Goal: Task Accomplishment & Management: Complete application form

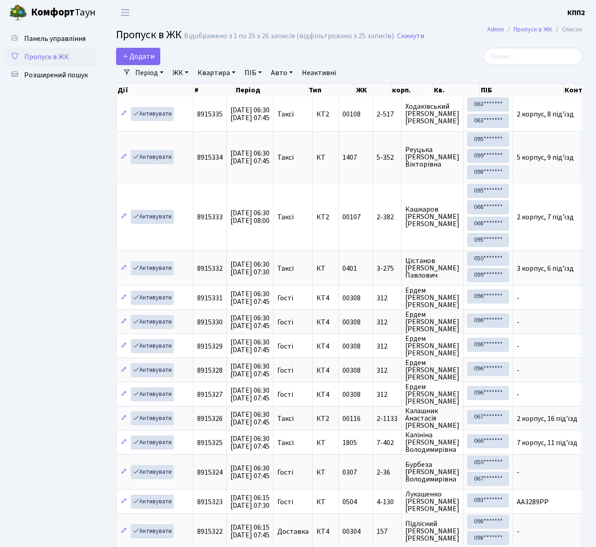
select select "25"
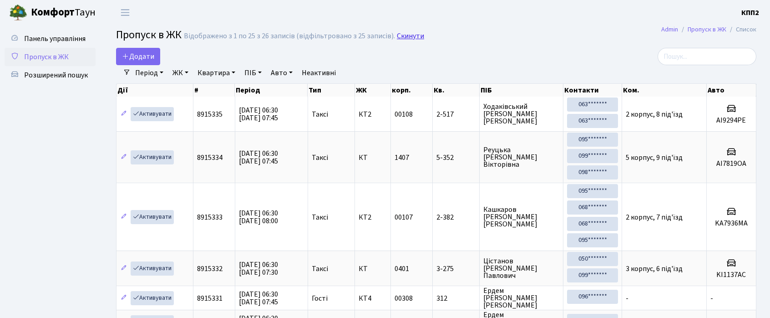
click at [409, 35] on link "Скинути" at bounding box center [410, 36] width 27 height 9
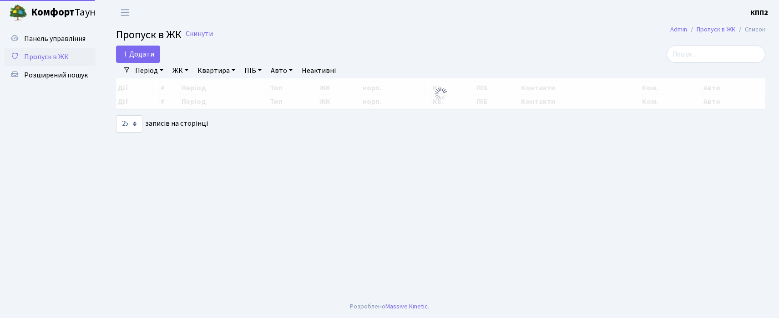
select select "25"
click at [466, 30] on h2 "Пропуск в ЖК Скинути" at bounding box center [440, 35] width 649 height 13
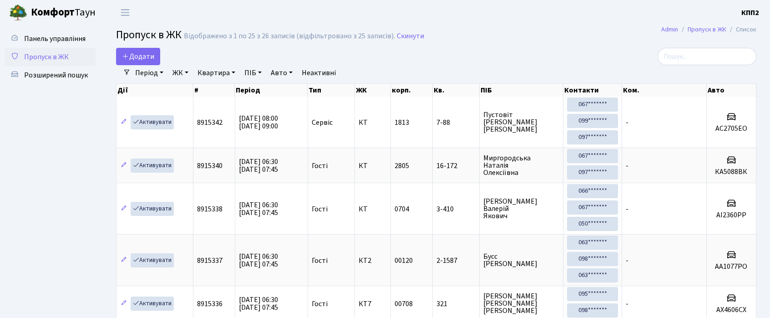
click at [690, 68] on div "Період 25.08.2025 - 25.08.2025 ЖК - КТ, вул. Регенераторна, 4 КТ2, просп. Собор…" at bounding box center [440, 72] width 618 height 15
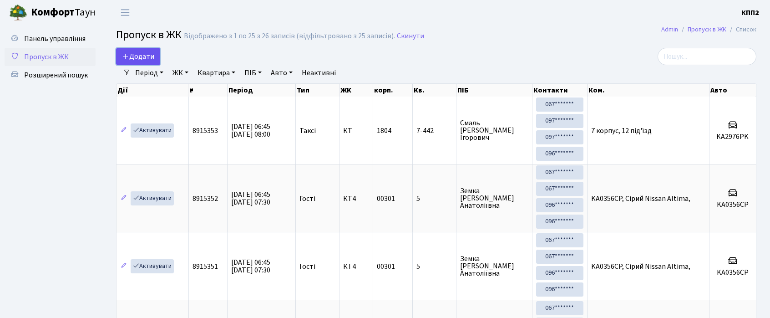
click at [136, 62] on link "Додати" at bounding box center [138, 56] width 44 height 17
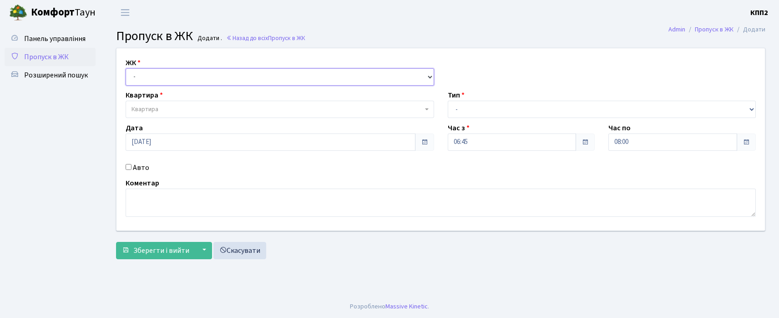
drag, startPoint x: 142, startPoint y: 70, endPoint x: 147, endPoint y: 81, distance: 11.8
click at [146, 75] on select "- КТ, вул. Регенераторна, 4 КТ2, просп. Соборності, 17 КТ3, вул. Березнева, 16 …" at bounding box center [280, 76] width 309 height 17
select select "271"
click at [126, 68] on select "- КТ, вул. Регенераторна, 4 КТ2, просп. Соборності, 17 КТ3, вул. Березнева, 16 …" at bounding box center [280, 76] width 309 height 17
select select
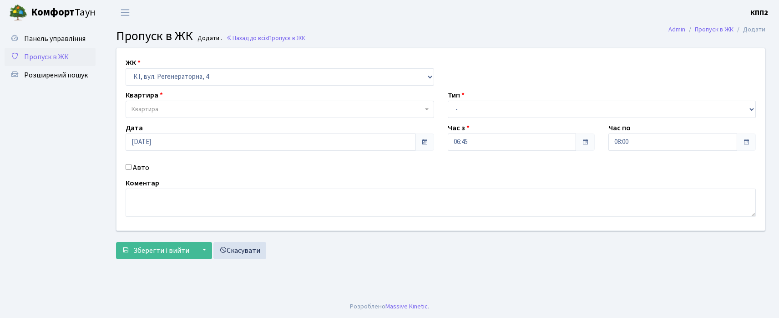
click at [150, 106] on span "Квартира" at bounding box center [145, 109] width 27 height 9
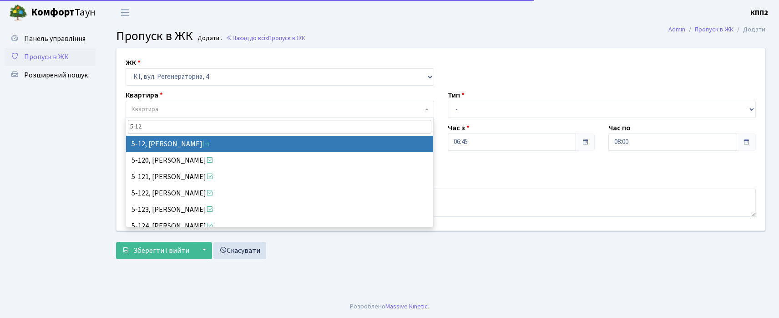
type input "5-12"
select select "2504"
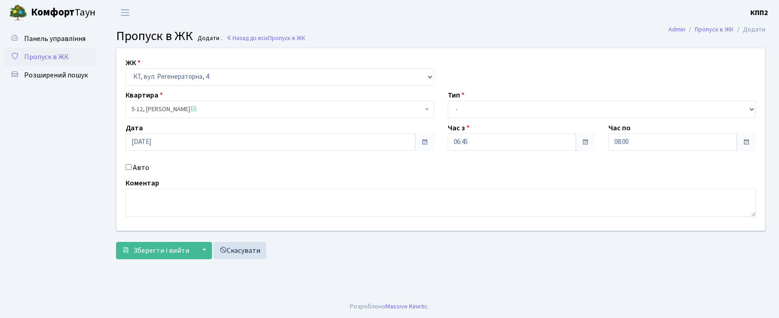
click at [512, 115] on div "ЖК - КТ, вул. Регенераторна, 4 КТ2, просп. Соборності, 17 КТ3, вул. Березнева, …" at bounding box center [441, 139] width 662 height 182
click at [501, 113] on select "- Доставка Таксі Гості Сервіс" at bounding box center [602, 109] width 309 height 17
select select "2"
click at [448, 101] on select "- Доставка Таксі Гості Сервіс" at bounding box center [602, 109] width 309 height 17
click at [128, 167] on input "Авто" at bounding box center [129, 167] width 6 height 6
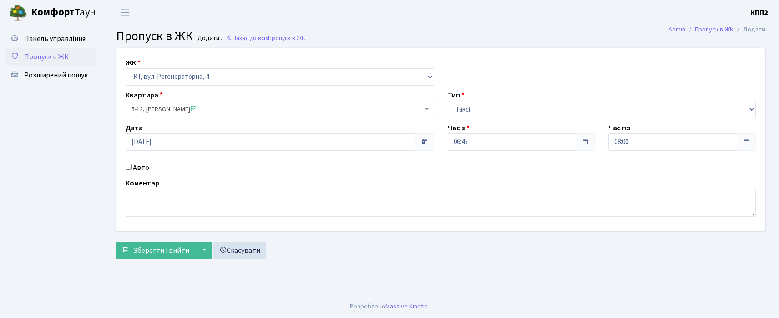
checkbox input "true"
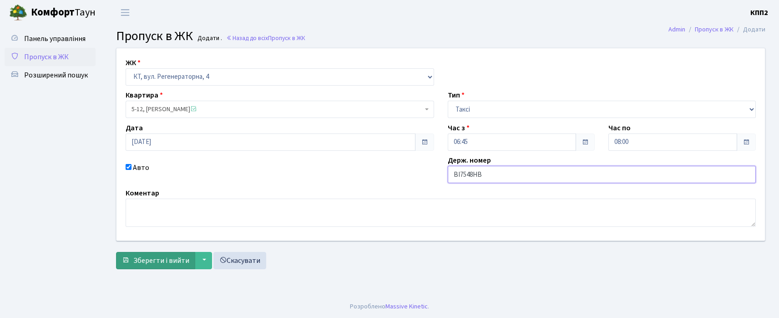
type input "ВІ7548НВ"
click at [139, 266] on button "Зберегти і вийти" at bounding box center [155, 260] width 79 height 17
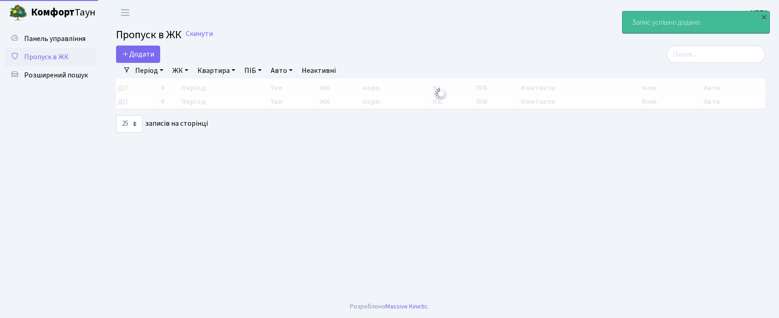
select select "25"
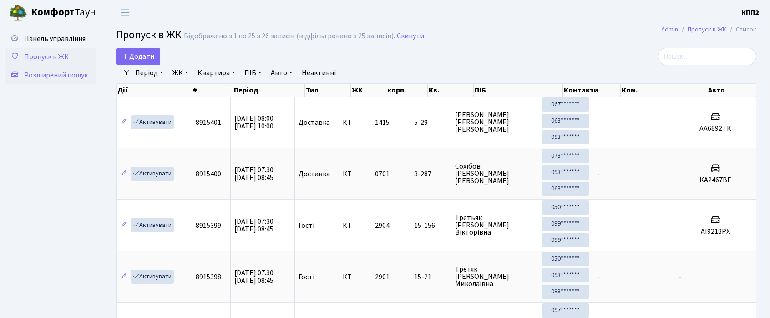
click at [48, 77] on span "Розширений пошук" at bounding box center [56, 75] width 64 height 10
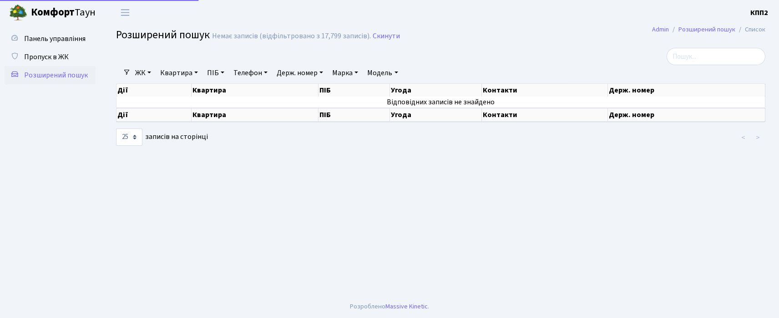
select select "25"
click at [137, 74] on link "ЖК" at bounding box center [143, 72] width 23 height 15
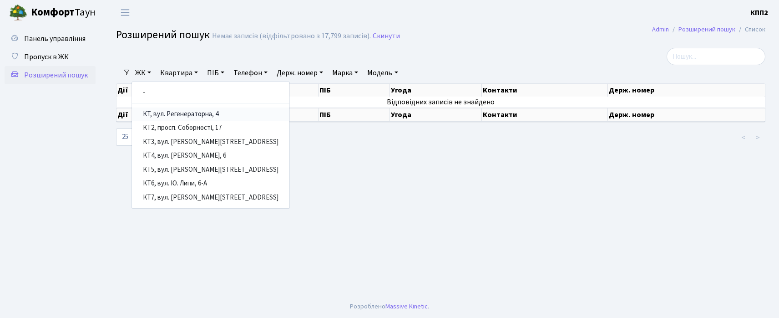
click at [144, 117] on link "КТ, вул. Регенераторна, 4" at bounding box center [210, 114] width 157 height 14
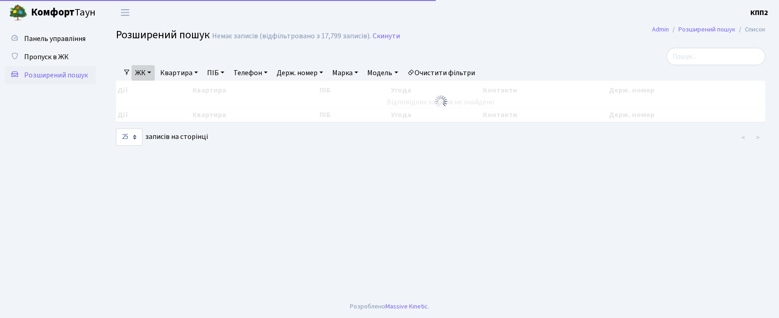
click at [182, 76] on link "Квартира" at bounding box center [179, 72] width 45 height 15
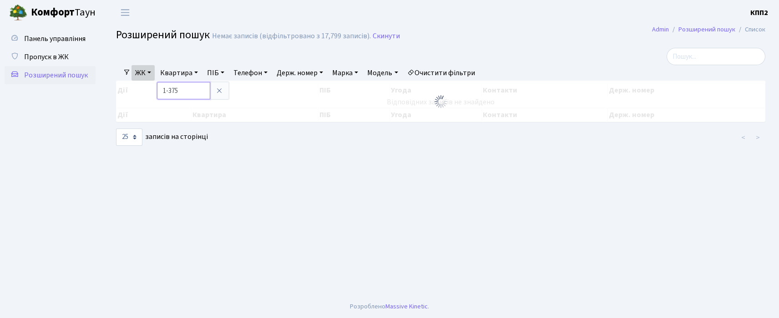
type input "1-375"
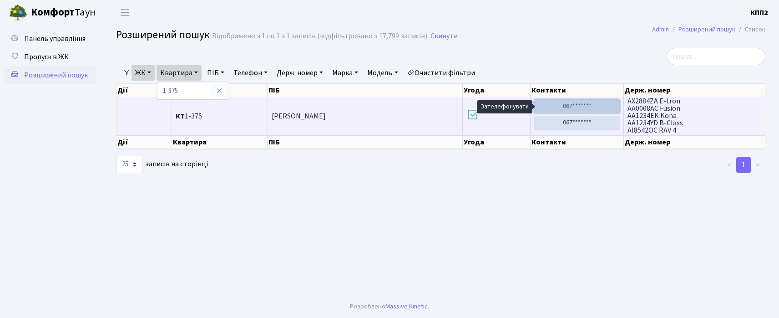
click at [582, 104] on link "067*******" at bounding box center [577, 106] width 86 height 14
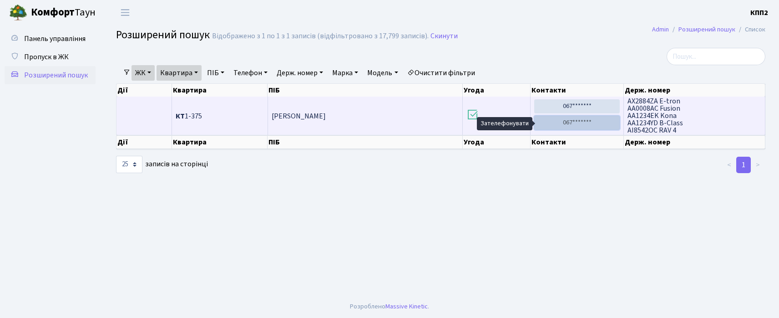
click at [572, 125] on link "067*******" at bounding box center [577, 123] width 86 height 14
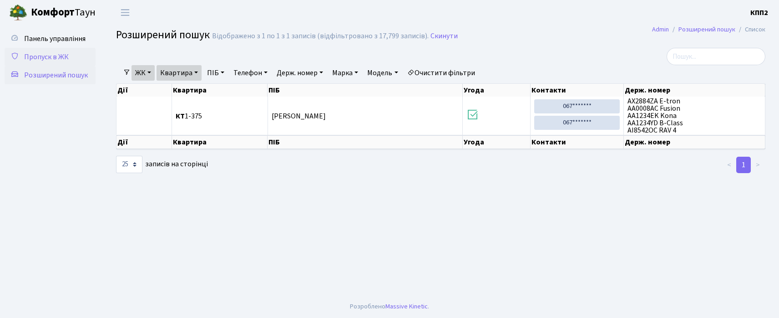
click at [71, 59] on link "Пропуск в ЖК" at bounding box center [50, 57] width 91 height 18
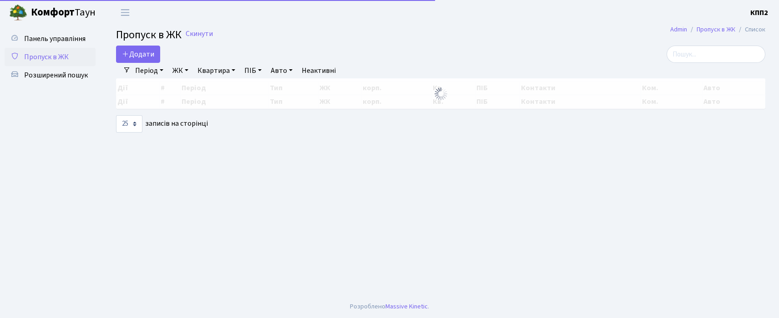
select select "25"
click at [704, 53] on input "search" at bounding box center [716, 54] width 99 height 17
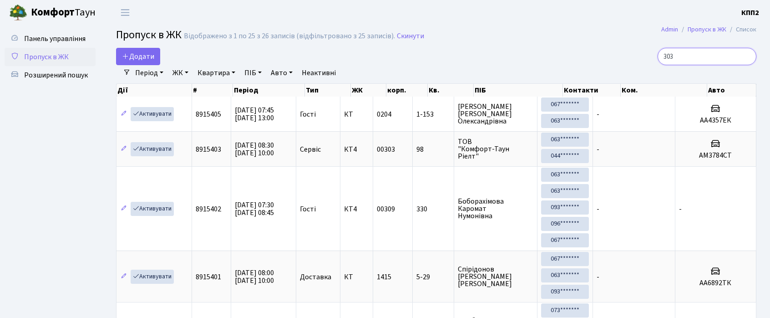
type input "3030"
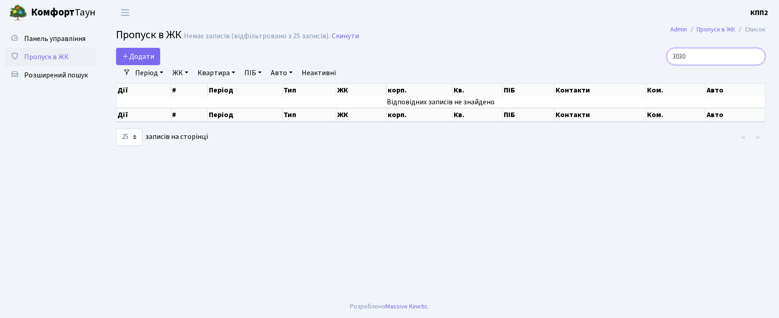
click at [756, 54] on input "3030" at bounding box center [716, 56] width 99 height 17
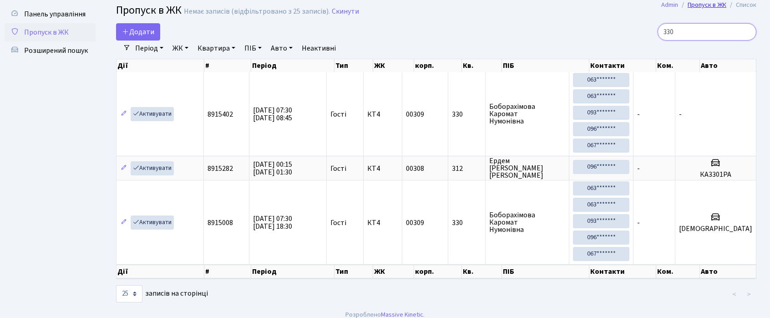
scroll to position [37, 0]
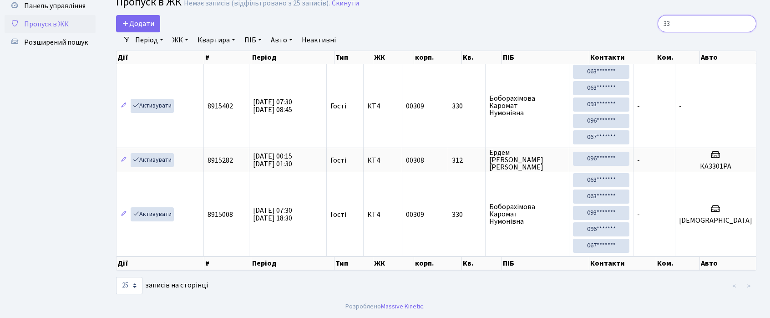
type input "33"
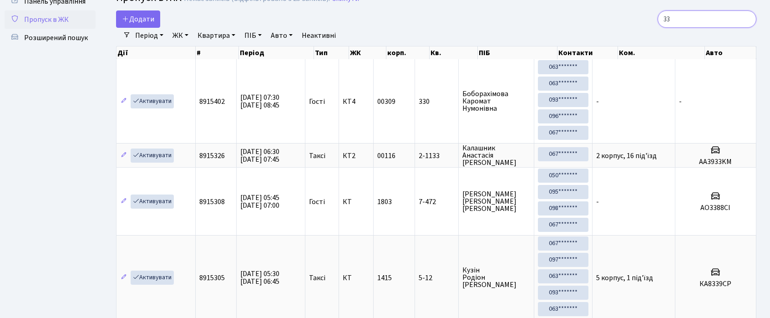
click at [749, 16] on input "33" at bounding box center [707, 18] width 99 height 17
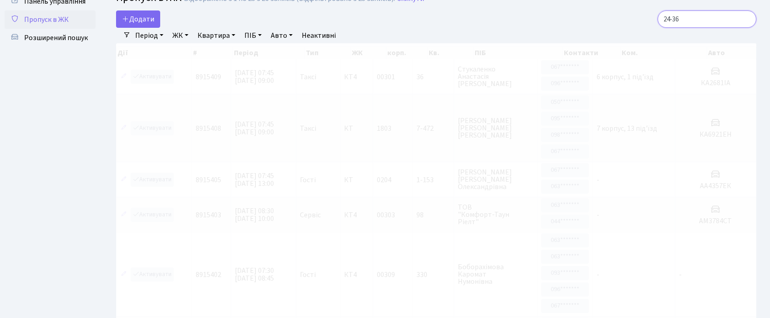
scroll to position [0, 0]
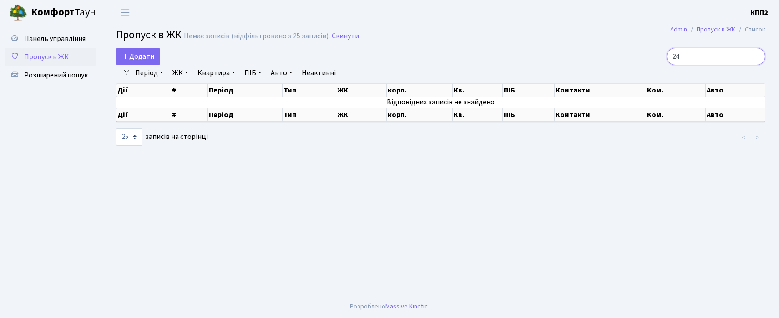
type input "2"
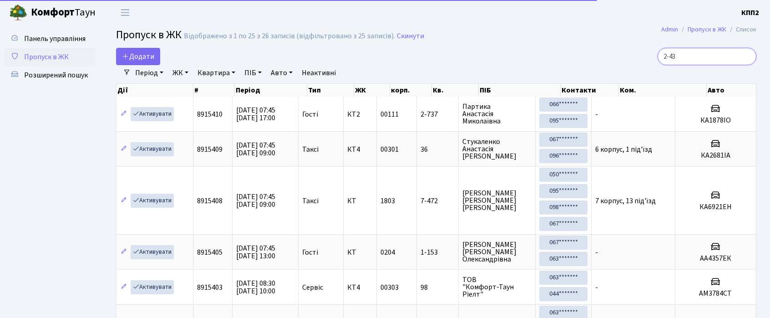
type input "2-436"
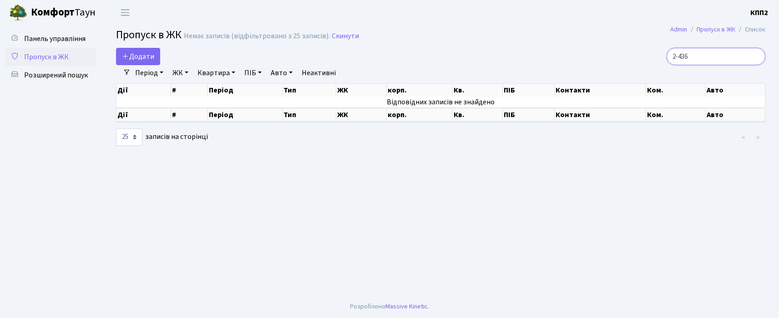
click at [755, 55] on input "2-436" at bounding box center [716, 56] width 99 height 17
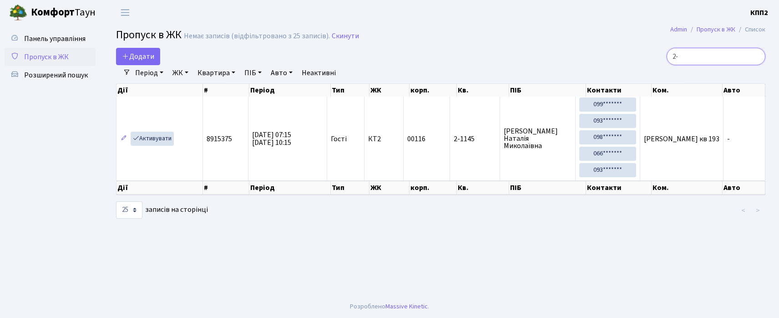
type input "2"
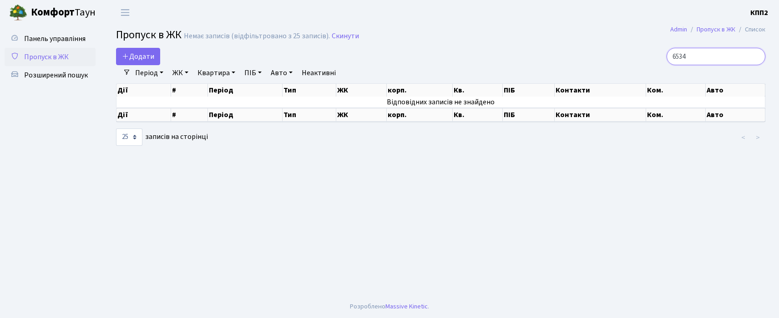
click at [711, 55] on input "6534" at bounding box center [716, 56] width 99 height 17
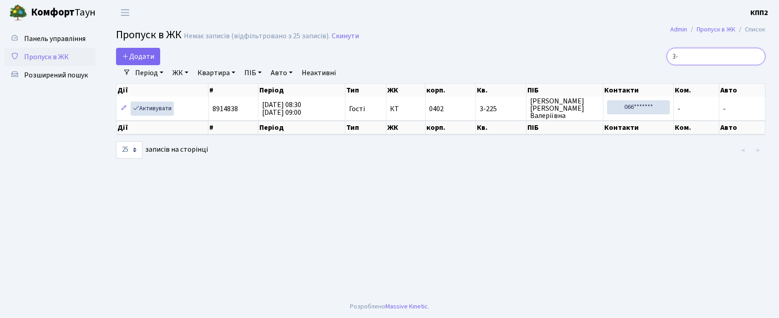
type input "3"
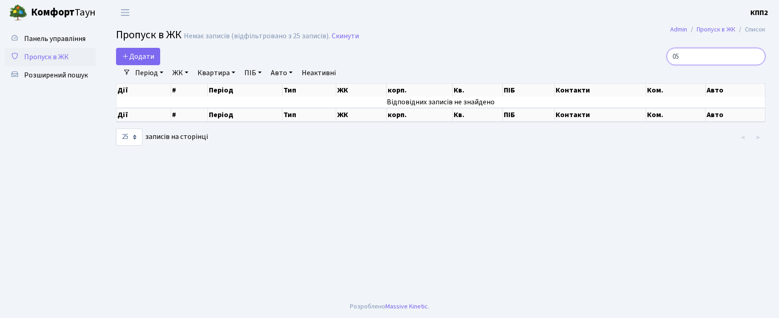
type input "0"
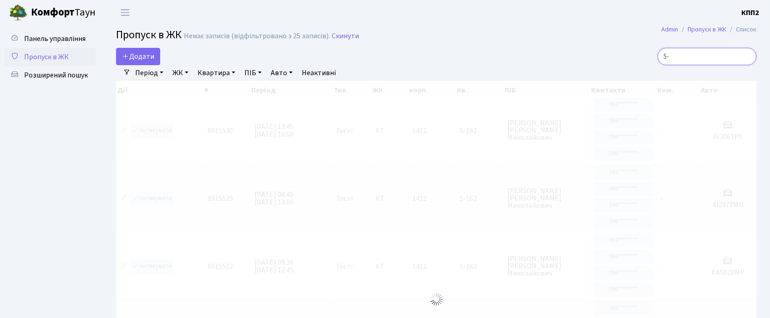
type input "5"
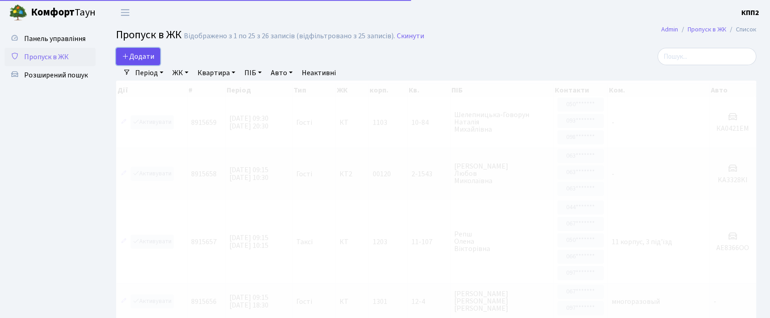
click at [158, 50] on link "Додати" at bounding box center [138, 56] width 44 height 17
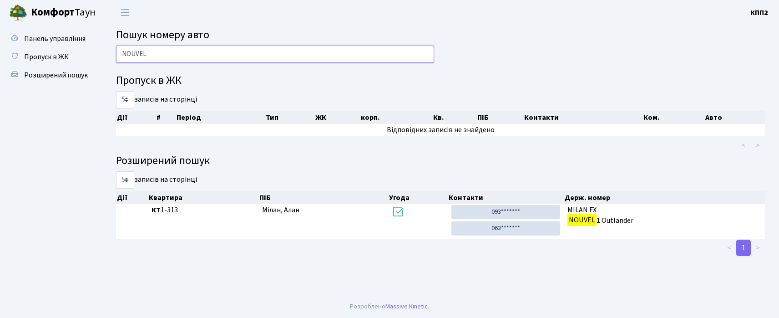
click at [197, 60] on input "NOUVEL" at bounding box center [275, 54] width 318 height 17
click at [197, 59] on input "NOUVEL" at bounding box center [275, 54] width 318 height 17
type input "8381"
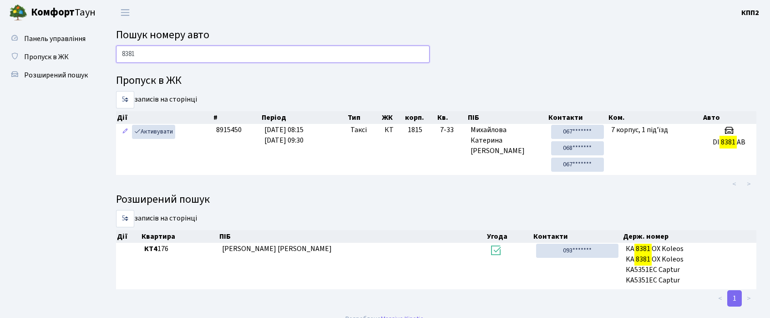
click at [144, 61] on input "8381" at bounding box center [273, 54] width 314 height 17
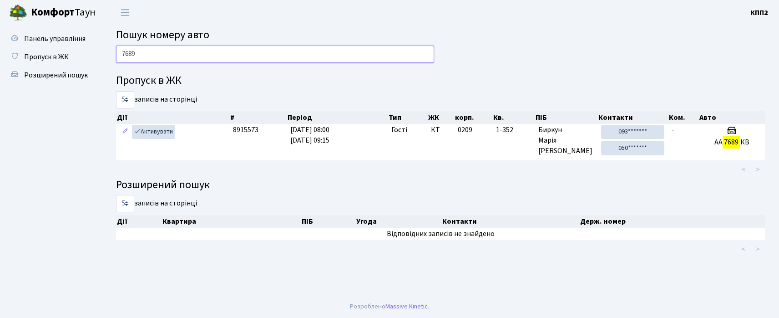
click at [141, 53] on input "7689" at bounding box center [275, 54] width 318 height 17
type input "5478"
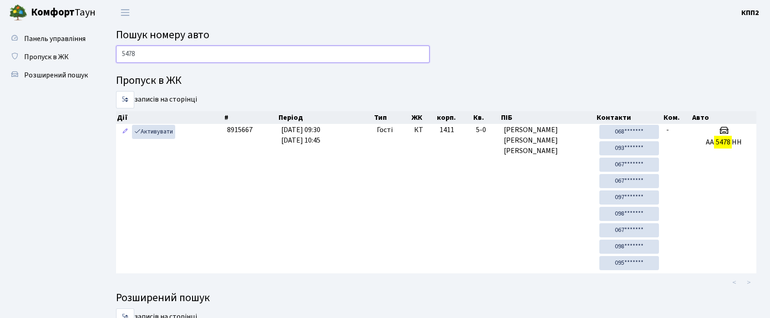
click at [155, 55] on input "5478" at bounding box center [273, 54] width 314 height 17
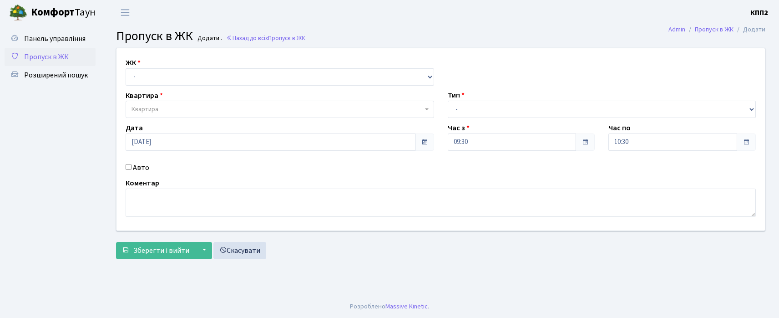
drag, startPoint x: 146, startPoint y: 166, endPoint x: 147, endPoint y: 158, distance: 7.3
click at [146, 167] on label "Авто" at bounding box center [141, 167] width 16 height 11
click at [132, 167] on input "Авто" at bounding box center [129, 167] width 6 height 6
checkbox input "true"
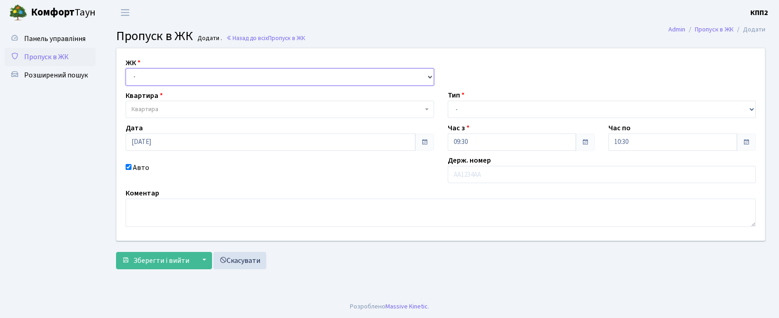
click at [180, 79] on select "- КТ, вул. Регенераторна, 4 КТ2, просп. Соборності, 17 КТ3, вул. Березнева, 16 …" at bounding box center [280, 76] width 309 height 17
select select "271"
click at [126, 68] on select "- КТ, вул. Регенераторна, 4 КТ2, просп. Соборності, 17 КТ3, вул. Березнева, 16 …" at bounding box center [280, 76] width 309 height 17
select select
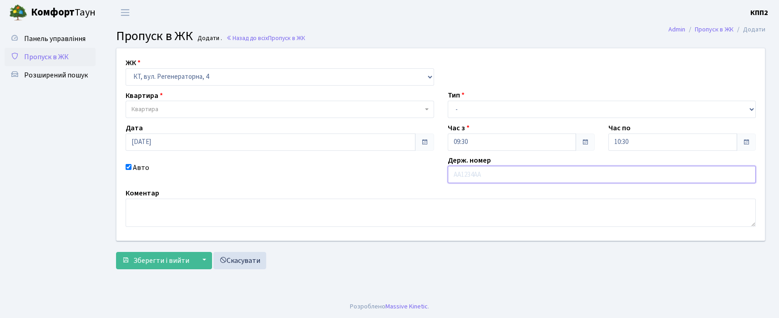
click at [470, 179] on input "text" at bounding box center [602, 174] width 309 height 17
type input "КА5148ВВ"
click at [154, 104] on span "Квартира" at bounding box center [280, 109] width 309 height 17
type input "5-64"
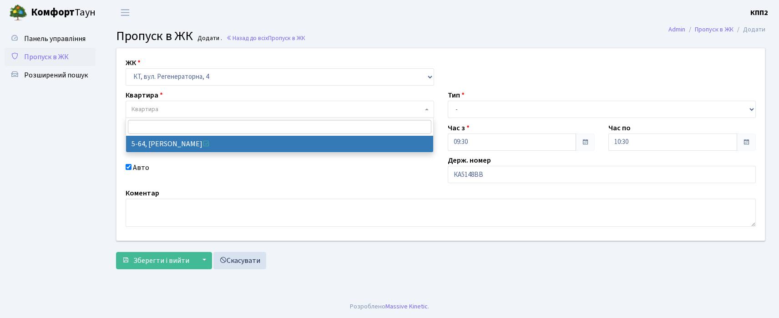
select select "2474"
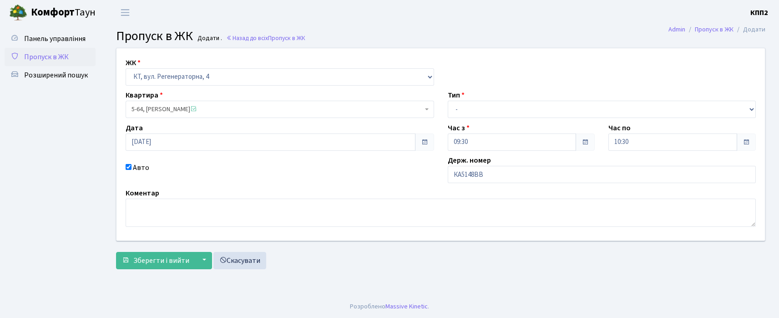
click at [462, 100] on label "Тип" at bounding box center [456, 95] width 17 height 11
drag, startPoint x: 462, startPoint y: 104, endPoint x: 462, endPoint y: 117, distance: 13.2
click at [462, 104] on select "- Доставка Таксі Гості Сервіс" at bounding box center [602, 109] width 309 height 17
select select "3"
click at [448, 101] on select "- Доставка Таксі Гості Сервіс" at bounding box center [602, 109] width 309 height 17
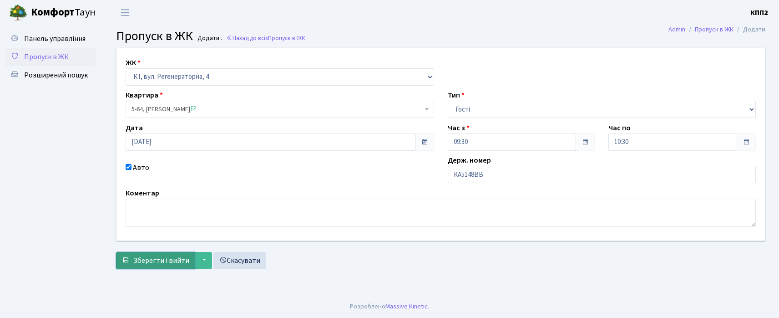
click at [180, 256] on span "Зберегти і вийти" at bounding box center [161, 260] width 56 height 10
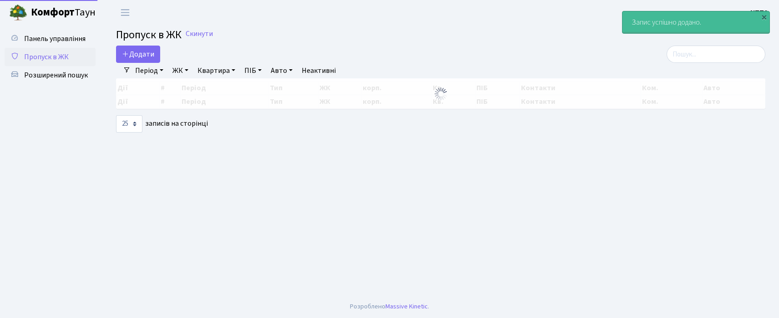
select select "25"
click at [695, 56] on input "search" at bounding box center [716, 54] width 99 height 17
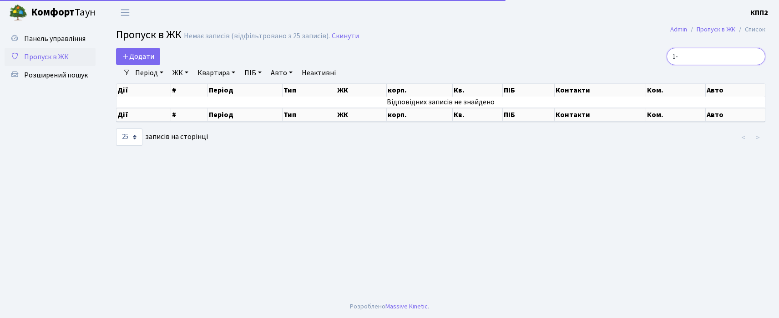
type input "1"
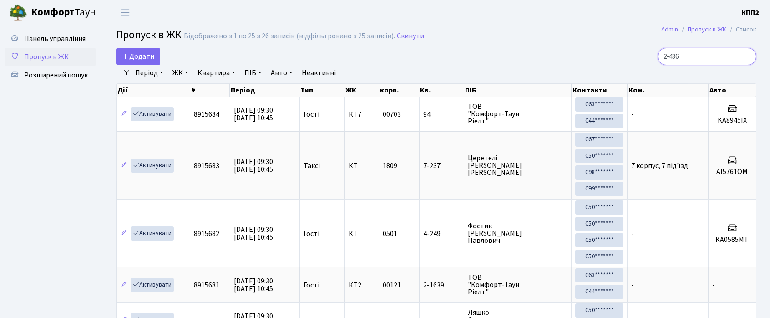
type input "2-436"
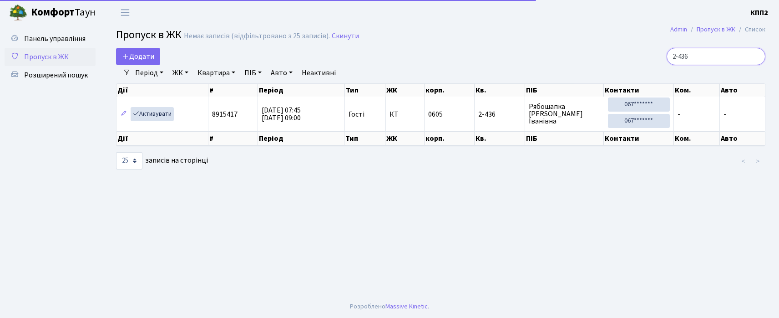
click at [712, 56] on input "2-436" at bounding box center [716, 56] width 99 height 17
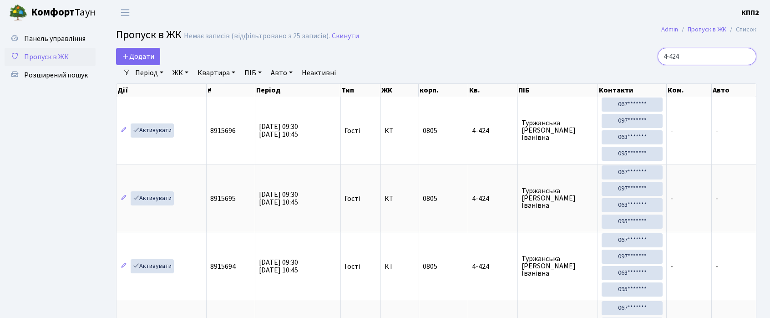
click at [703, 61] on input "4-424" at bounding box center [707, 56] width 99 height 17
click at [703, 63] on input "4-424" at bounding box center [707, 56] width 99 height 17
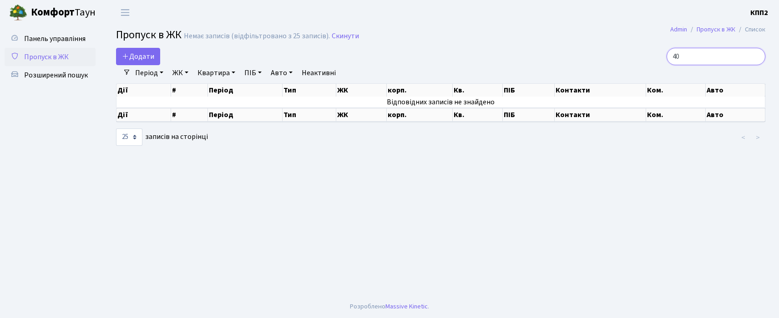
type input "4"
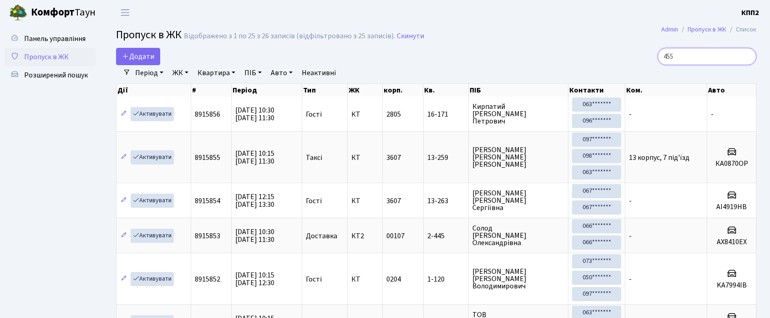
type input "455"
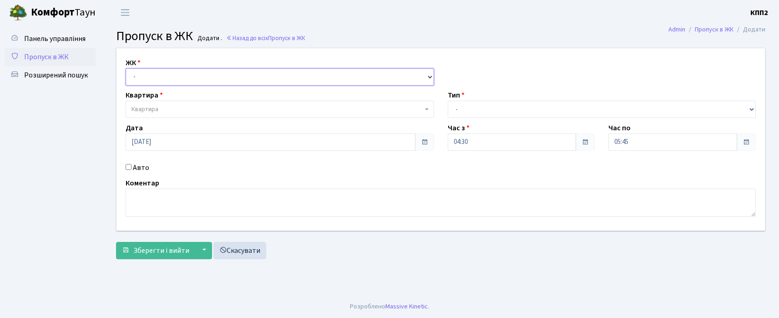
click at [157, 84] on select "- КТ, вул. Регенераторна, 4 КТ2, просп. [STREET_ADDRESS] [STREET_ADDRESS] [PERS…" at bounding box center [280, 76] width 309 height 17
select select "271"
click at [126, 68] on select "- КТ, вул. Регенераторна, 4 КТ2, просп. [STREET_ADDRESS] [STREET_ADDRESS] [PERS…" at bounding box center [280, 76] width 309 height 17
select select
click at [172, 109] on span "Квартира" at bounding box center [277, 109] width 291 height 9
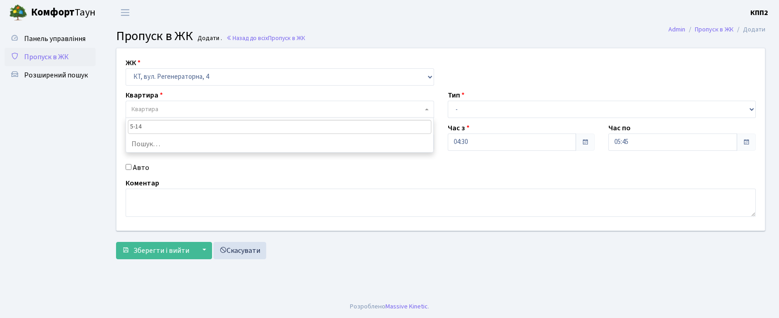
type input "5-149"
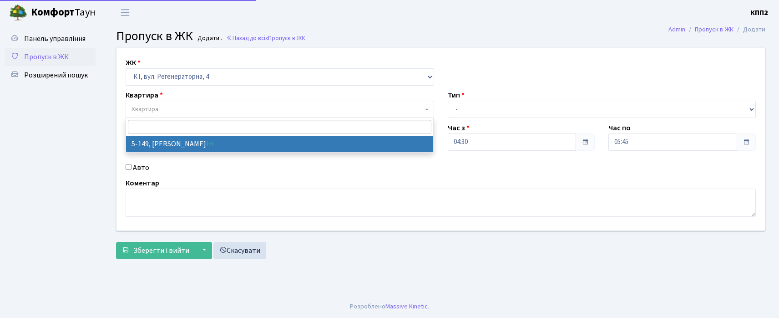
select select "2409"
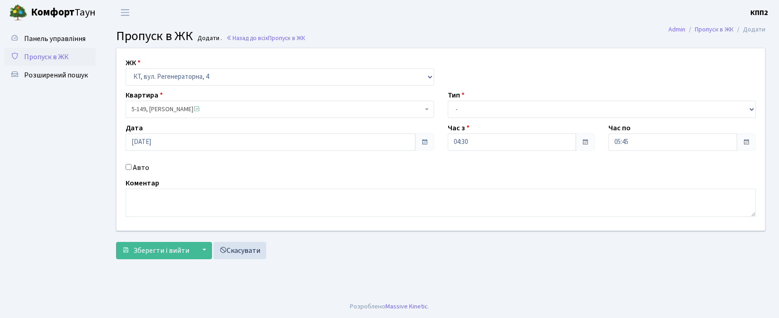
click at [132, 171] on div "Авто" at bounding box center [280, 167] width 322 height 11
click at [481, 113] on select "- Доставка Таксі Гості Сервіс" at bounding box center [602, 109] width 309 height 17
select select "2"
click at [448, 101] on select "- Доставка Таксі Гості Сервіс" at bounding box center [602, 109] width 309 height 17
click at [142, 170] on label "Авто" at bounding box center [141, 167] width 16 height 11
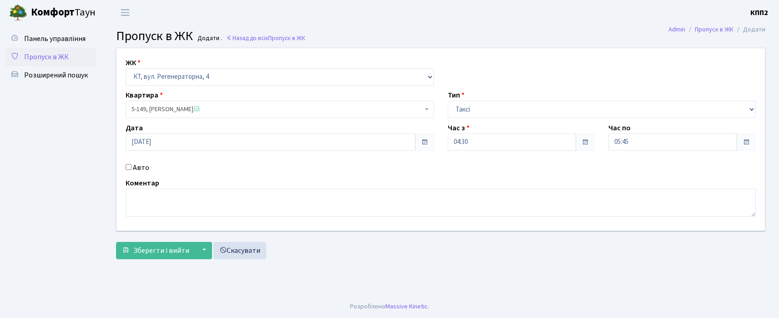
click at [132, 170] on input "Авто" at bounding box center [129, 167] width 6 height 6
checkbox input "true"
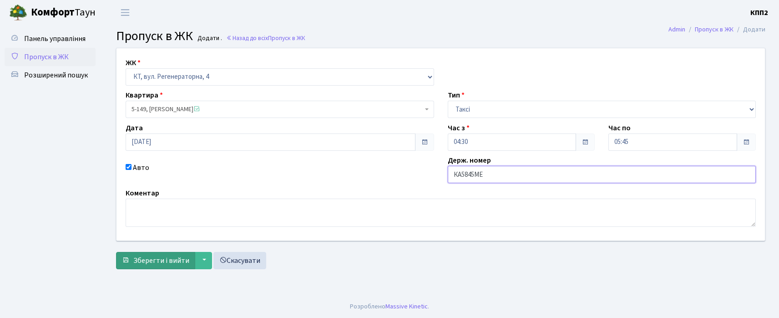
type input "КА5845МЕ"
click at [143, 256] on span "Зберегти і вийти" at bounding box center [161, 260] width 56 height 10
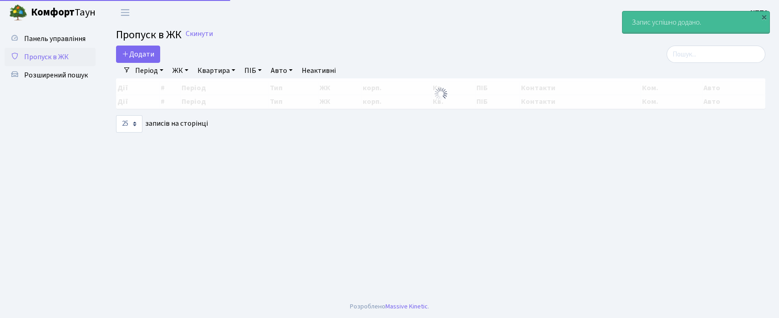
select select "25"
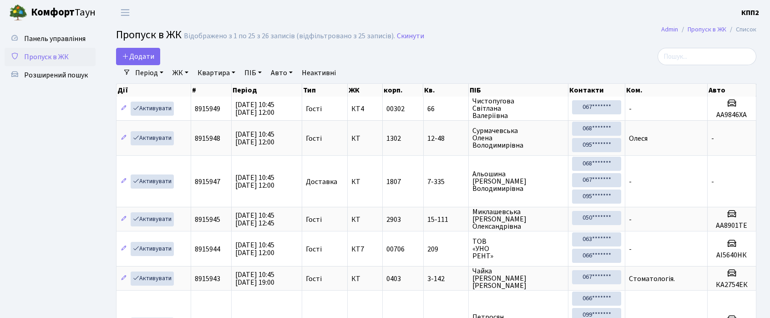
click at [694, 44] on h2 "Пропуск в ЖК Відображено з 1 по 25 з 26 записів (відфільтровано з 25 записів). …" at bounding box center [436, 36] width 640 height 15
click at [693, 62] on input "search" at bounding box center [707, 56] width 99 height 17
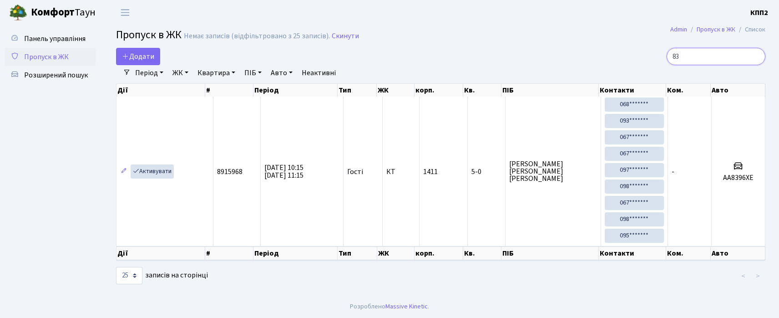
type input "8"
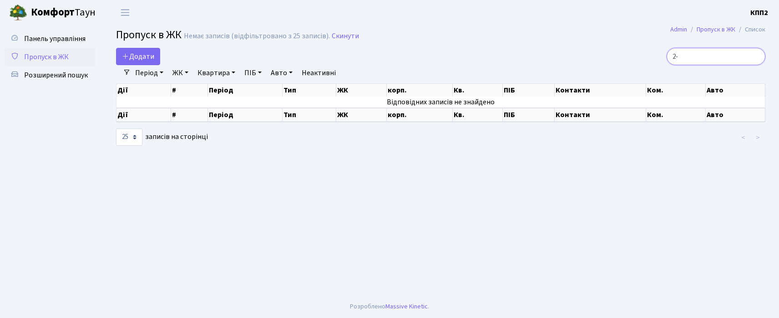
type input "2"
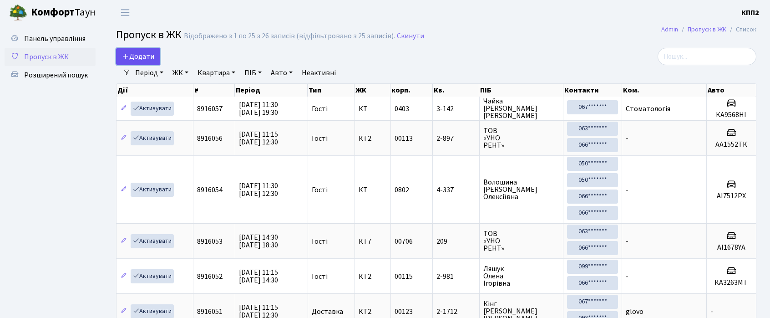
click at [135, 56] on span "Додати" at bounding box center [138, 56] width 32 height 10
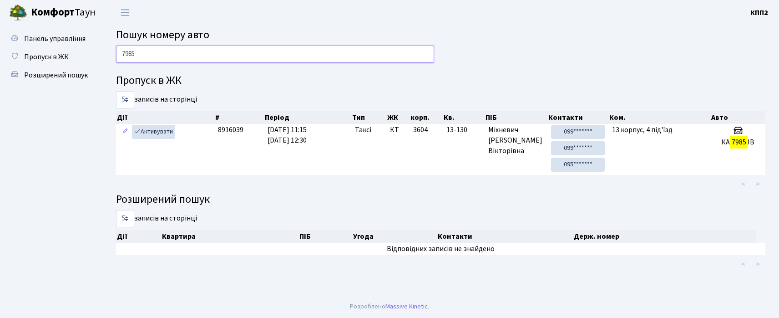
click at [157, 46] on input "7985" at bounding box center [275, 54] width 318 height 17
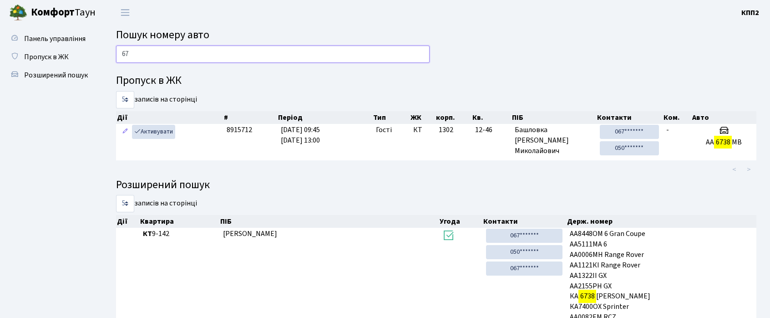
type input "6"
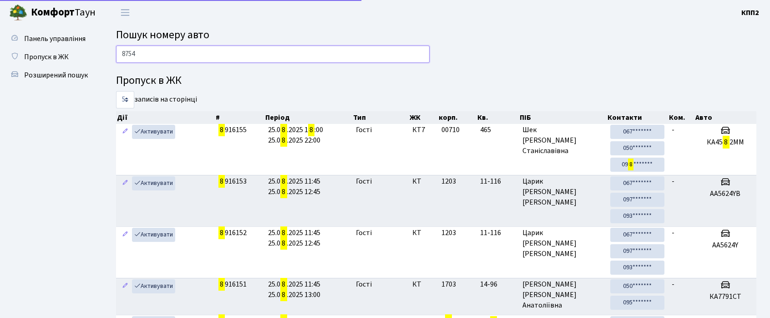
type input "8754"
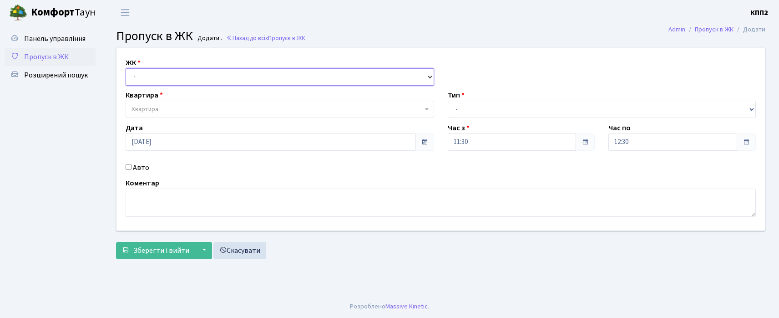
drag, startPoint x: 166, startPoint y: 77, endPoint x: 166, endPoint y: 82, distance: 4.6
click at [166, 77] on select "- КТ, вул. Регенераторна, 4 КТ2, просп. [STREET_ADDRESS] [STREET_ADDRESS] [PERS…" at bounding box center [280, 76] width 309 height 17
select select "271"
click at [126, 68] on select "- КТ, вул. Регенераторна, 4 КТ2, просп. [STREET_ADDRESS] [STREET_ADDRESS] [PERS…" at bounding box center [280, 76] width 309 height 17
select select
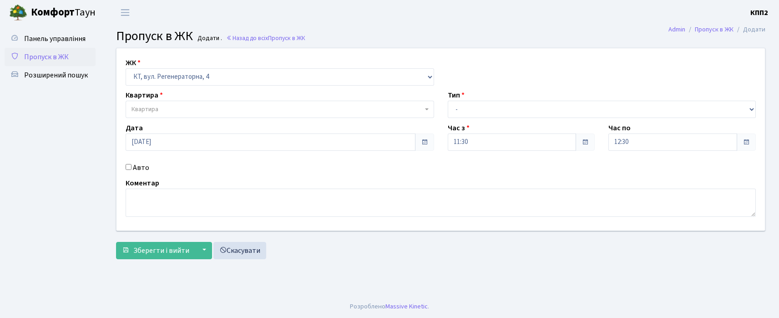
click at [139, 166] on label "Авто" at bounding box center [141, 167] width 16 height 11
click at [132, 166] on input "Авто" at bounding box center [129, 167] width 6 height 6
checkbox input "true"
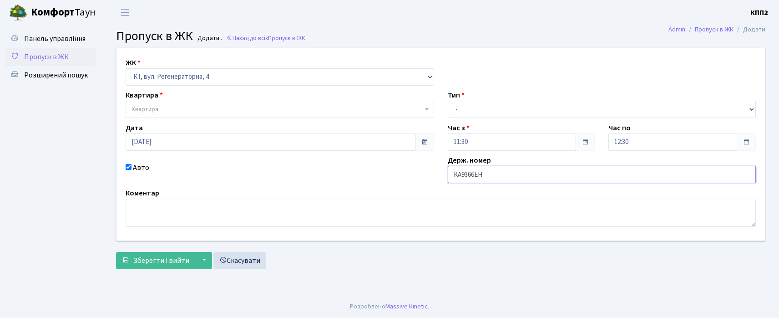
type input "КА9366ЕН"
click at [210, 62] on div "ЖК - КТ, вул. Регенераторна, 4 КТ2, просп. Соборності, 17 КТ3, вул. Березнева, …" at bounding box center [280, 71] width 322 height 28
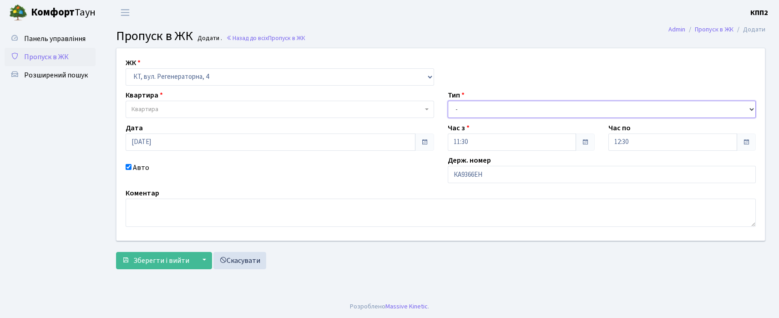
click at [459, 111] on select "- Доставка Таксі Гості Сервіс" at bounding box center [602, 109] width 309 height 17
click at [448, 101] on select "- Доставка Таксі Гості Сервіс" at bounding box center [602, 109] width 309 height 17
click at [470, 114] on select "- Доставка Таксі Гості Сервіс" at bounding box center [602, 109] width 309 height 17
select select "18"
click at [448, 101] on select "- Доставка Таксі Гості Сервіс" at bounding box center [602, 109] width 309 height 17
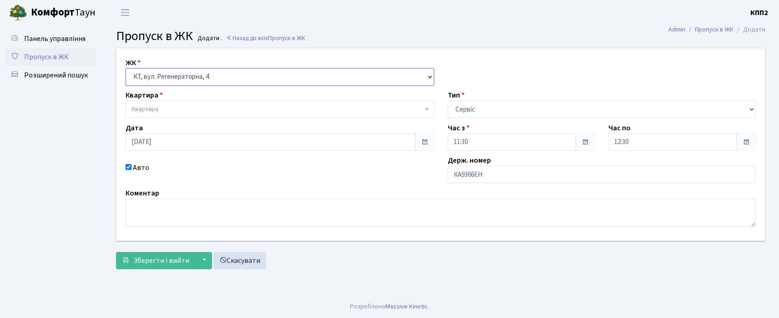
click at [176, 78] on select "- КТ, вул. Регенераторна, 4 КТ2, просп. [STREET_ADDRESS] [STREET_ADDRESS] [PERS…" at bounding box center [280, 76] width 309 height 17
select select "295"
click at [126, 68] on select "- КТ, вул. Регенераторна, 4 КТ2, просп. [STREET_ADDRESS] [STREET_ADDRESS] [PERS…" at bounding box center [280, 76] width 309 height 17
select select
click at [177, 120] on div "ЖК - КТ, вул. Регенераторна, 4 КТ2, просп. Соборності, 17 КТ3, вул. Березнева, …" at bounding box center [441, 144] width 662 height 192
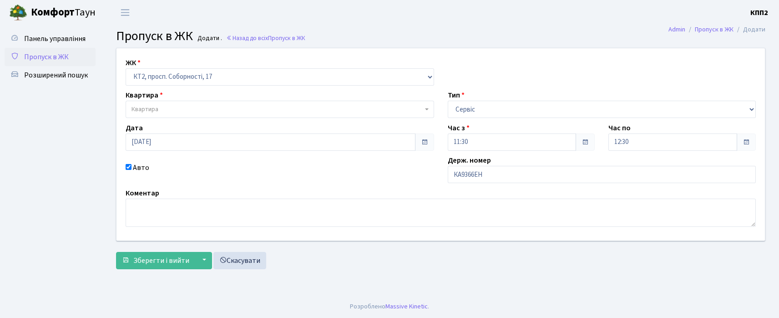
click at [177, 112] on span "Квартира" at bounding box center [277, 109] width 291 height 9
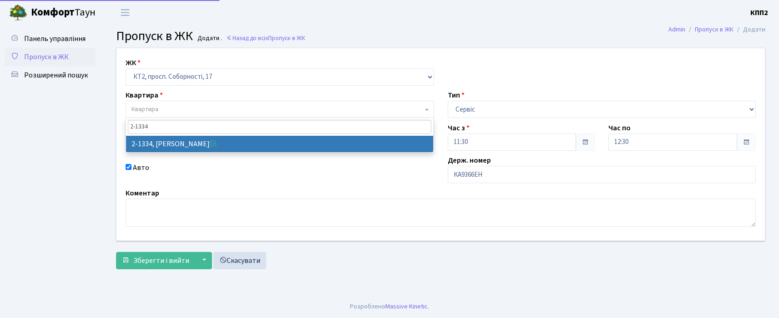
type input "2-1334"
select select "12949"
type input "2-1334"
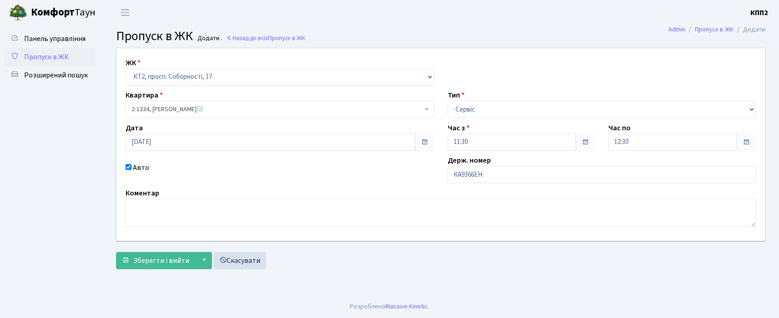
click at [161, 250] on form "ЖК - КТ, вул. Регенераторна, 4 КТ2, просп. Соборності, 17 КТ3, вул. Березнева, …" at bounding box center [440, 158] width 649 height 221
click at [160, 263] on span "Зберегти і вийти" at bounding box center [161, 260] width 56 height 10
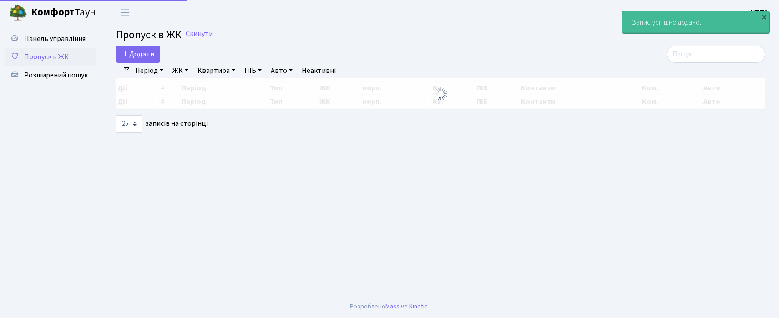
select select "25"
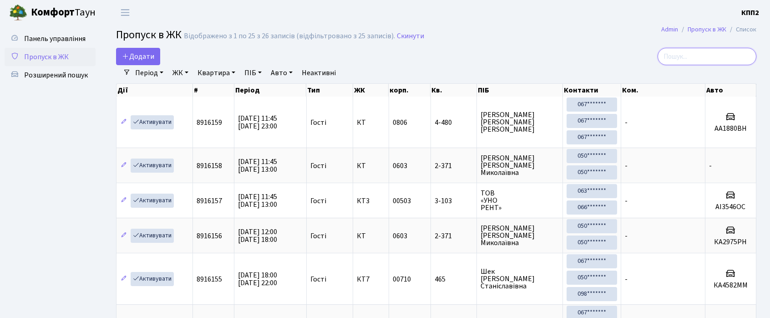
click at [681, 56] on input "search" at bounding box center [707, 56] width 99 height 17
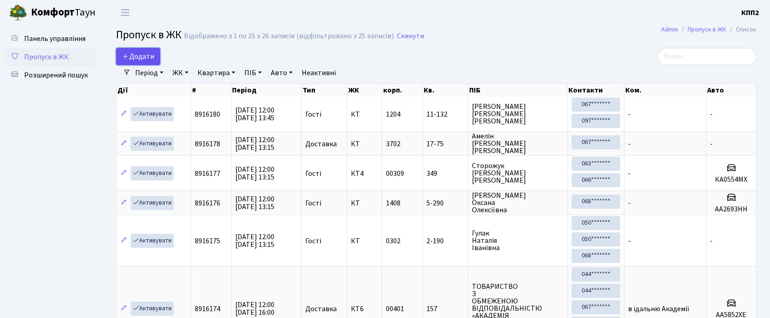
click at [143, 62] on link "Додати" at bounding box center [138, 56] width 44 height 17
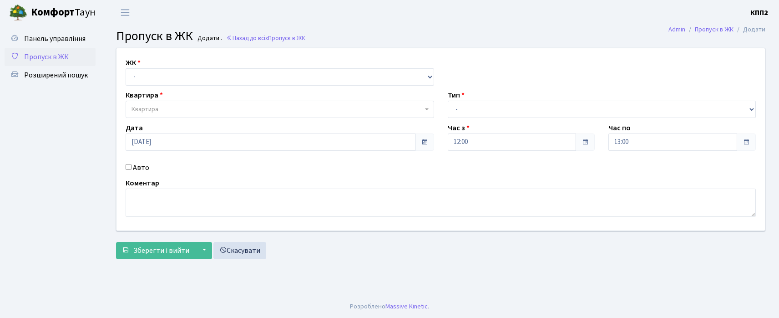
click at [128, 165] on input "Авто" at bounding box center [129, 167] width 6 height 6
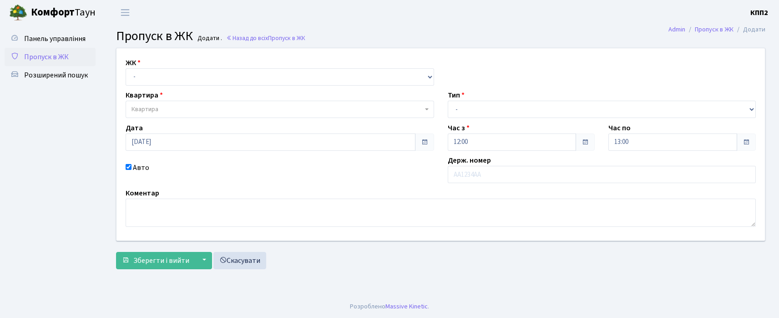
click at [128, 165] on input "Авто" at bounding box center [129, 167] width 6 height 6
checkbox input "false"
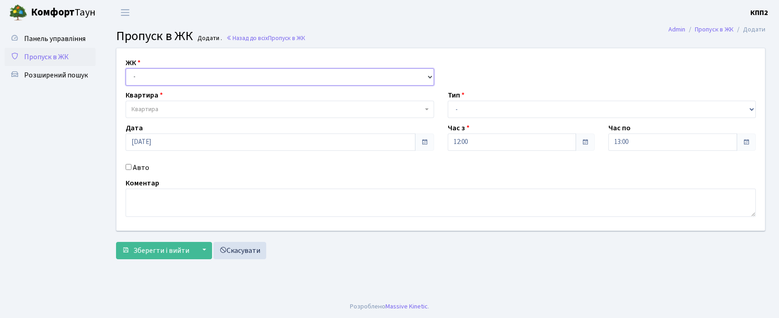
click at [167, 73] on select "- КТ, вул. Регенераторна, 4 КТ2, просп. Соборності, 17 КТ3, вул. Березнева, 16 …" at bounding box center [280, 76] width 309 height 17
select select "271"
click at [126, 68] on select "- КТ, вул. Регенераторна, 4 КТ2, просп. [STREET_ADDRESS] [STREET_ADDRESS] [PERS…" at bounding box center [280, 76] width 309 height 17
select select
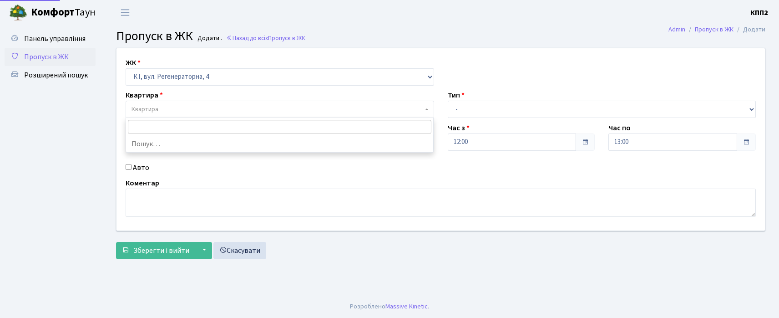
click at [165, 106] on span "Квартира" at bounding box center [277, 109] width 291 height 9
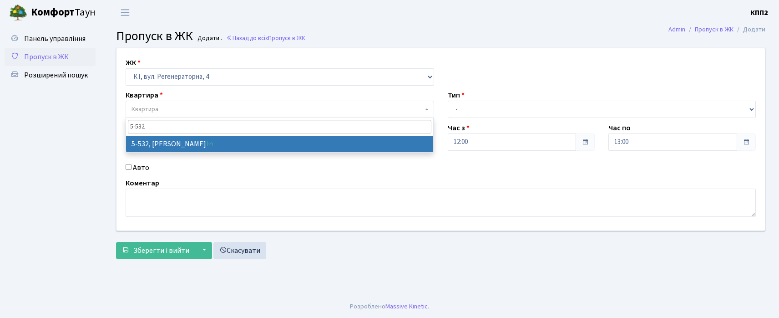
type input "5-532"
select select "1998"
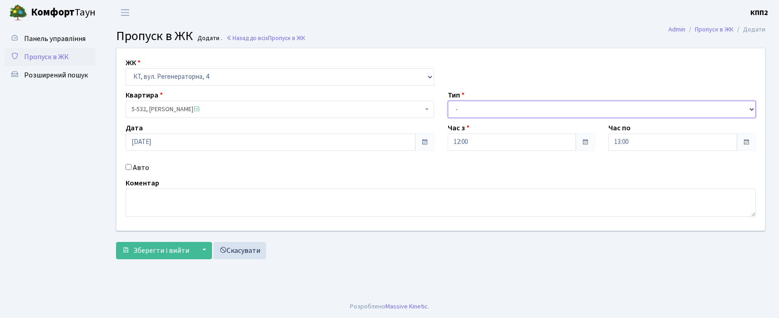
click at [460, 111] on select "- Доставка Таксі Гості Сервіс" at bounding box center [602, 109] width 309 height 17
select select "3"
click at [448, 101] on select "- Доставка Таксі Гості Сервіс" at bounding box center [602, 109] width 309 height 17
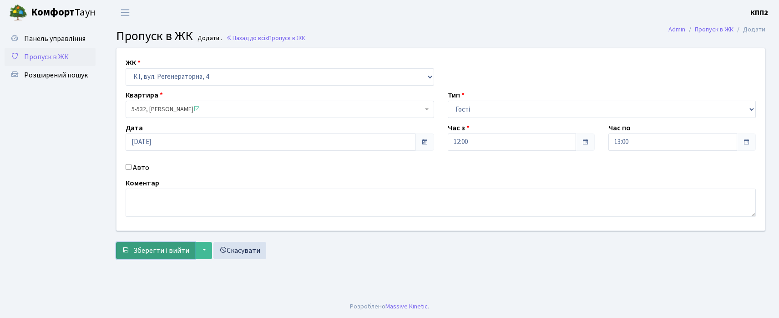
click at [149, 250] on span "Зберегти і вийти" at bounding box center [161, 250] width 56 height 10
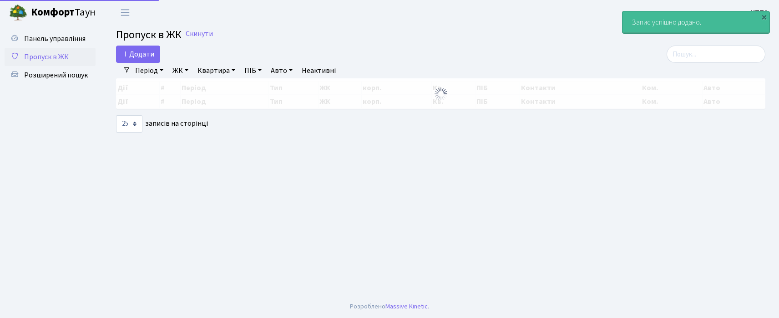
select select "25"
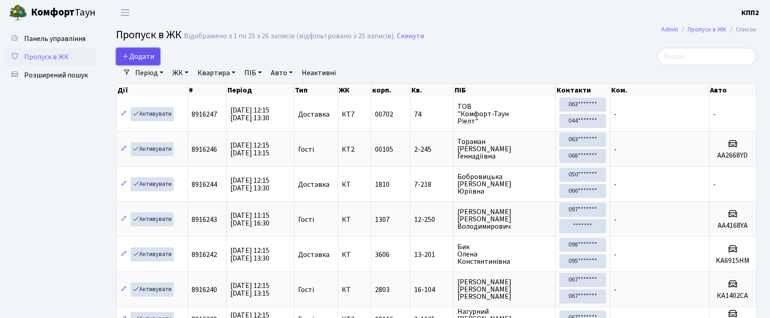
click at [143, 53] on span "Додати" at bounding box center [138, 56] width 32 height 10
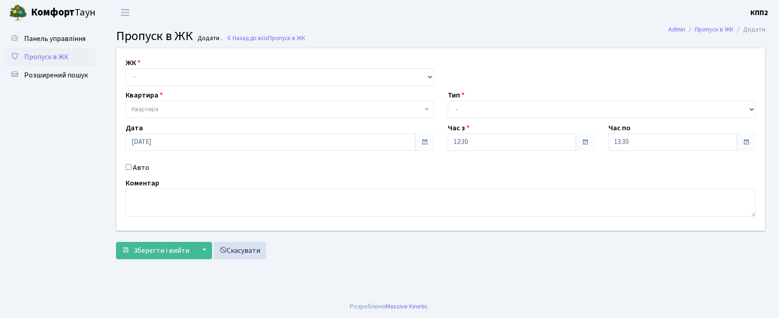
click at [126, 166] on input "Авто" at bounding box center [129, 167] width 6 height 6
checkbox input "true"
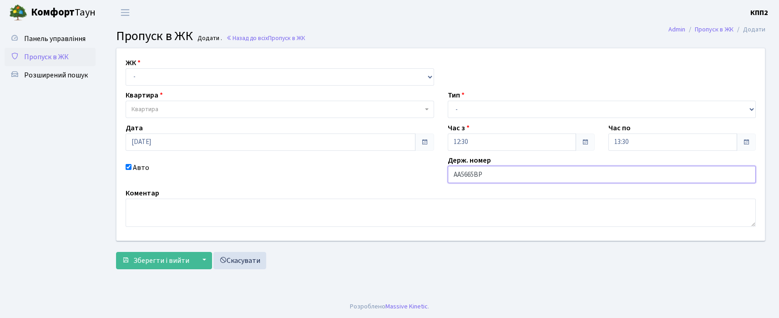
type input "АА5665ВР"
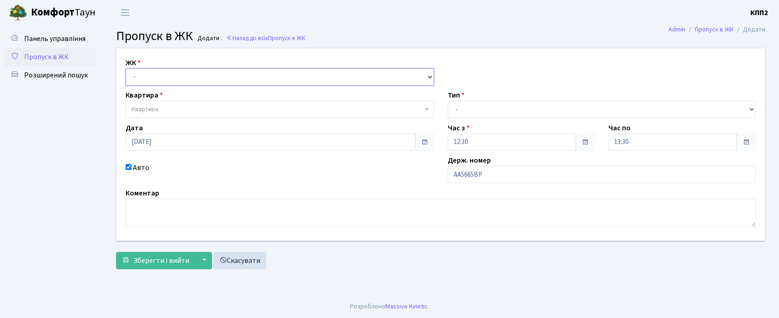
click at [179, 77] on select "- КТ, вул. Регенераторна, 4 КТ2, просп. [STREET_ADDRESS] [STREET_ADDRESS] [PERS…" at bounding box center [280, 76] width 309 height 17
select select "271"
click at [126, 68] on select "- КТ, вул. Регенераторна, 4 КТ2, просп. [STREET_ADDRESS] [STREET_ADDRESS] [PERS…" at bounding box center [280, 76] width 309 height 17
select select
click at [179, 104] on span "Квартира" at bounding box center [280, 109] width 309 height 17
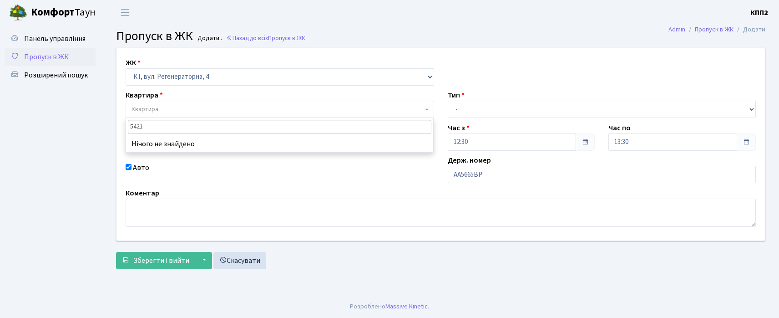
click at [133, 126] on input "5421" at bounding box center [280, 127] width 304 height 14
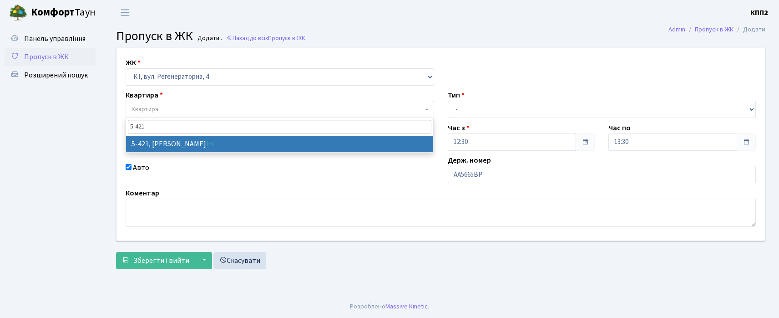
type input "5-421"
select select "2110"
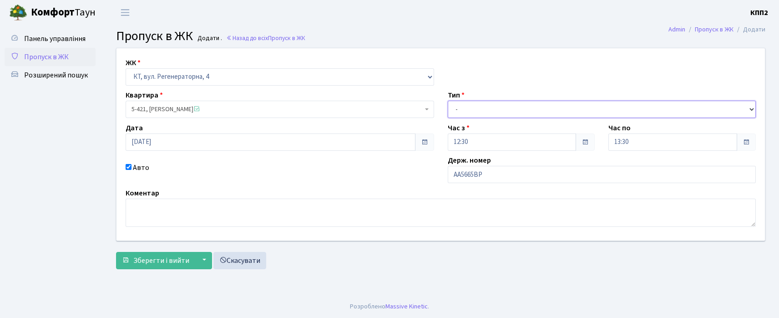
click at [532, 108] on select "- Доставка Таксі Гості Сервіс" at bounding box center [602, 109] width 309 height 17
select select "3"
click at [448, 101] on select "- Доставка Таксі Гості Сервіс" at bounding box center [602, 109] width 309 height 17
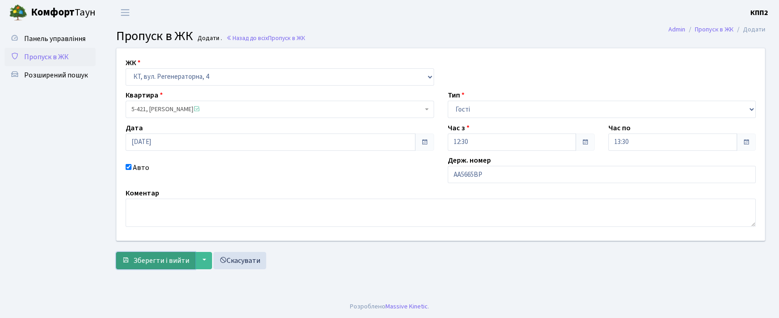
click at [137, 261] on span "Зберегти і вийти" at bounding box center [161, 260] width 56 height 10
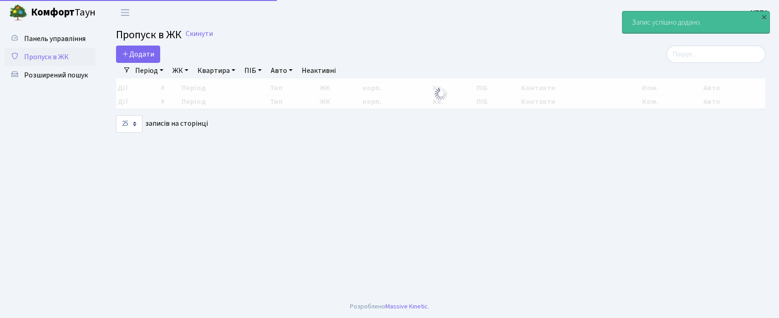
select select "25"
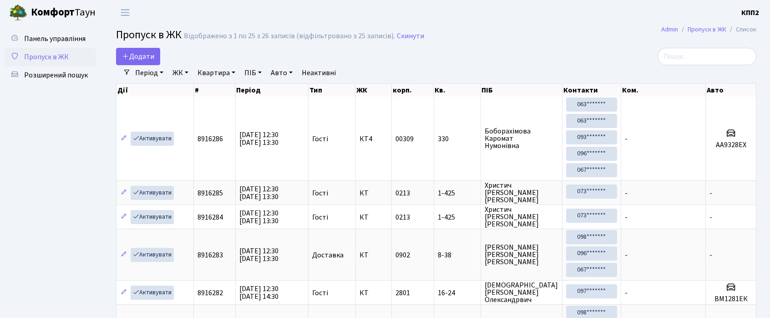
click at [697, 52] on input "search" at bounding box center [707, 56] width 99 height 17
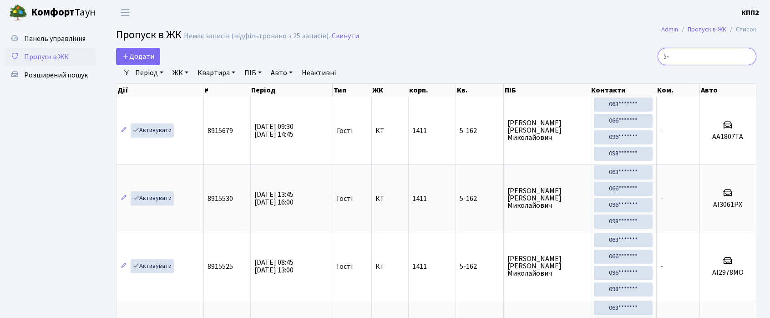
type input "5"
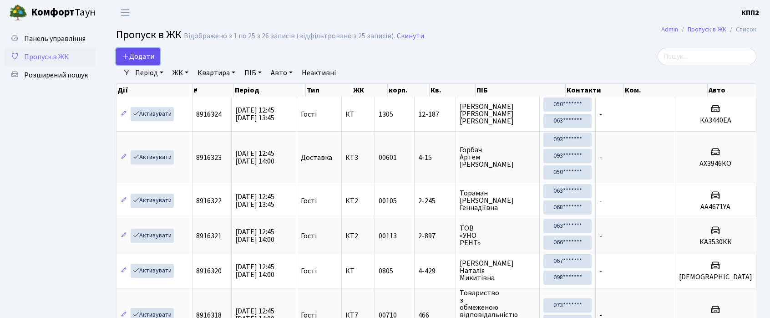
click at [137, 51] on span "Додати" at bounding box center [138, 56] width 32 height 10
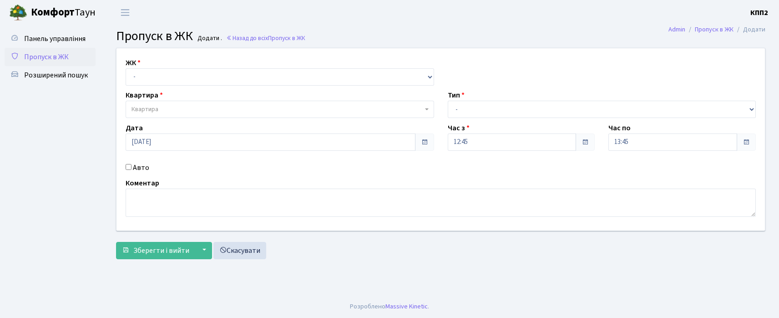
click at [128, 166] on input "Авто" at bounding box center [129, 167] width 6 height 6
checkbox input "true"
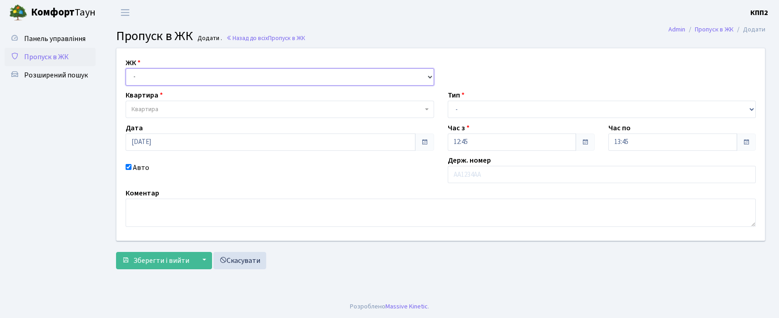
click at [187, 76] on select "- КТ, вул. Регенераторна, 4 КТ2, просп. [STREET_ADDRESS] [STREET_ADDRESS] [PERS…" at bounding box center [280, 76] width 309 height 17
select select "271"
click at [126, 68] on select "- КТ, вул. Регенераторна, 4 КТ2, просп. [STREET_ADDRESS] [STREET_ADDRESS] [PERS…" at bounding box center [280, 76] width 309 height 17
select select
click at [192, 108] on span "Квартира" at bounding box center [277, 109] width 291 height 9
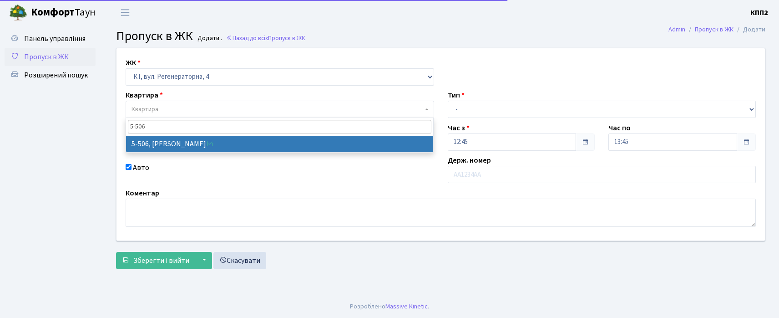
type input "5-506"
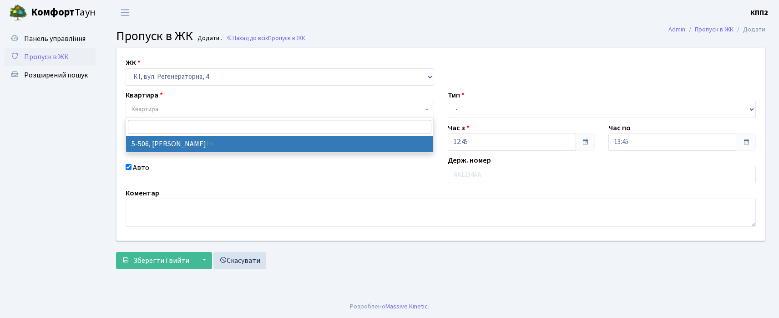
select select "2034"
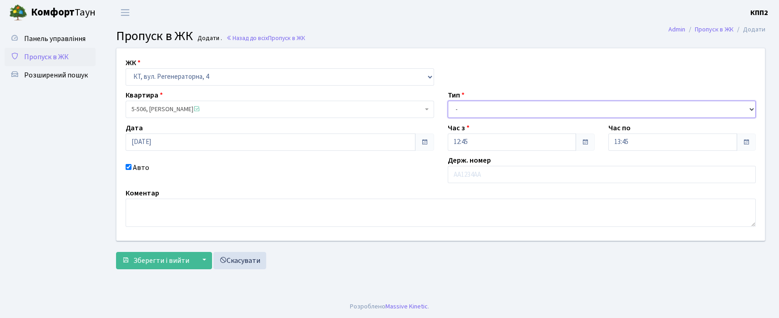
click at [506, 113] on select "- Доставка Таксі Гості Сервіс" at bounding box center [602, 109] width 309 height 17
select select "3"
click at [448, 101] on select "- Доставка Таксі Гості Сервіс" at bounding box center [602, 109] width 309 height 17
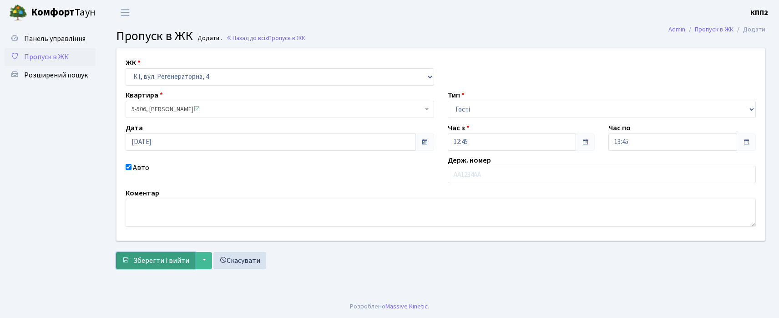
click at [180, 257] on span "Зберегти і вийти" at bounding box center [161, 260] width 56 height 10
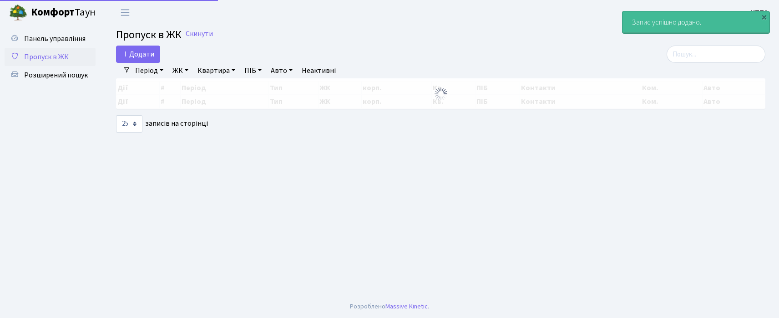
select select "25"
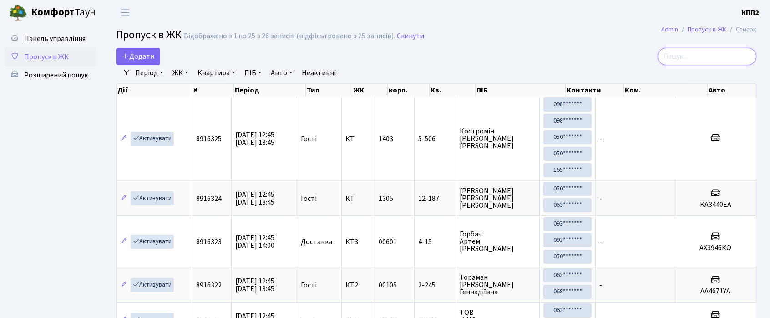
click at [698, 60] on input "search" at bounding box center [707, 56] width 99 height 17
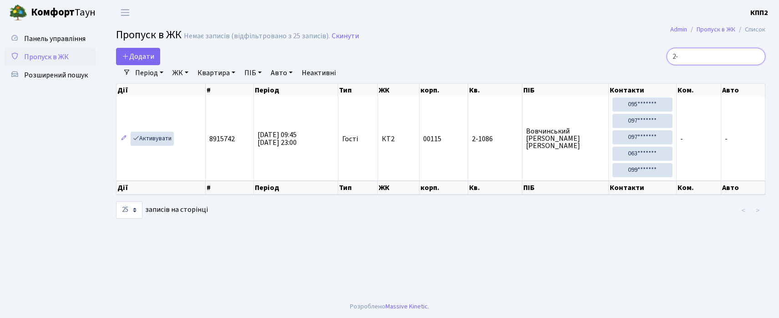
type input "2"
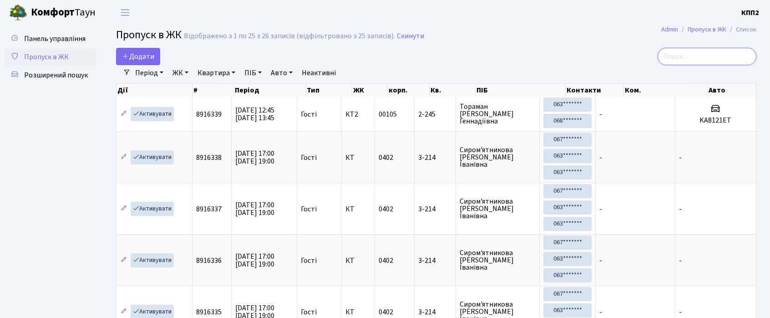
click at [703, 59] on input "search" at bounding box center [707, 56] width 99 height 17
click at [691, 53] on input "search" at bounding box center [707, 56] width 99 height 17
drag, startPoint x: 698, startPoint y: 59, endPoint x: 698, endPoint y: 53, distance: 5.9
click at [698, 58] on input "search" at bounding box center [707, 56] width 99 height 17
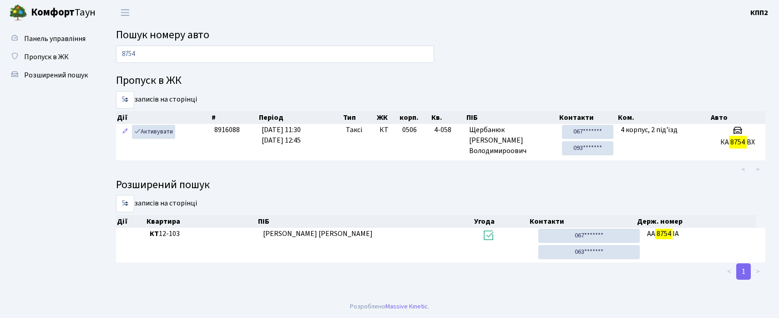
click at [224, 51] on input "8754" at bounding box center [275, 54] width 318 height 17
type input "8"
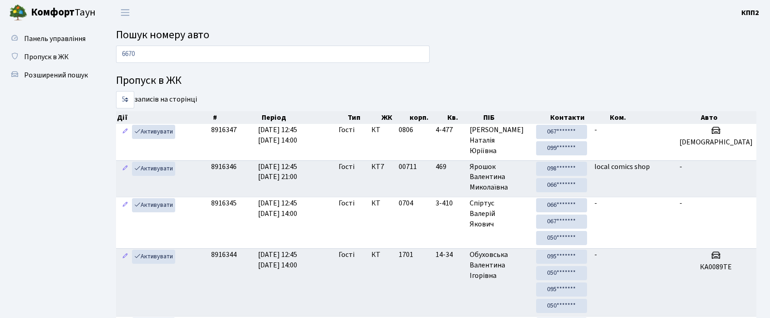
type input "6670"
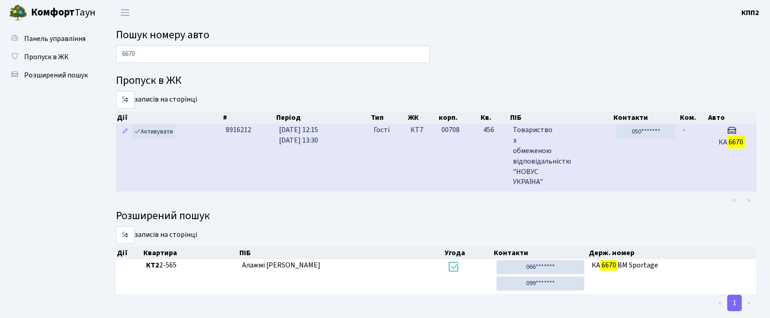
click at [638, 150] on td "050*******" at bounding box center [646, 157] width 66 height 67
click at [625, 168] on td "050*******" at bounding box center [646, 157] width 66 height 67
click at [408, 171] on td "КТ7" at bounding box center [422, 157] width 31 height 67
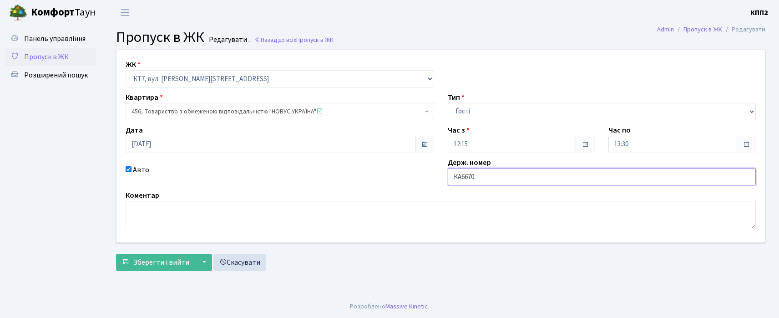
click at [501, 176] on input "КА6670" at bounding box center [602, 176] width 309 height 17
type input "КА6670СО"
click at [159, 269] on button "Зберегти і вийти" at bounding box center [155, 261] width 79 height 17
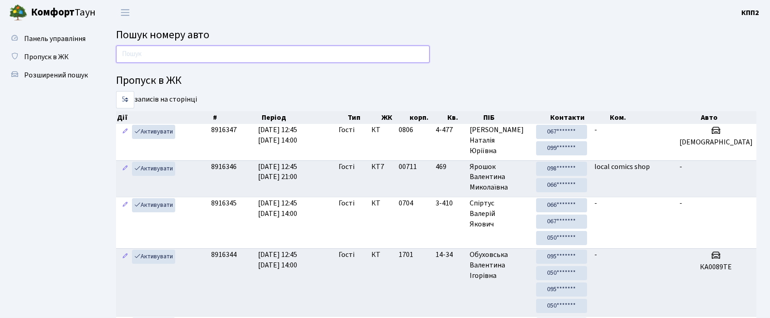
click at [190, 56] on input "text" at bounding box center [273, 54] width 314 height 17
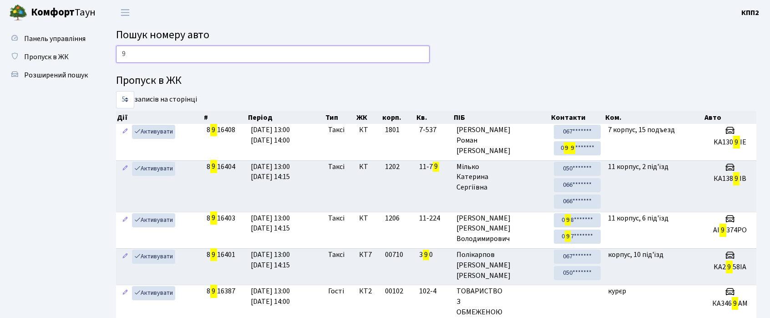
click at [196, 53] on input "9" at bounding box center [273, 54] width 314 height 17
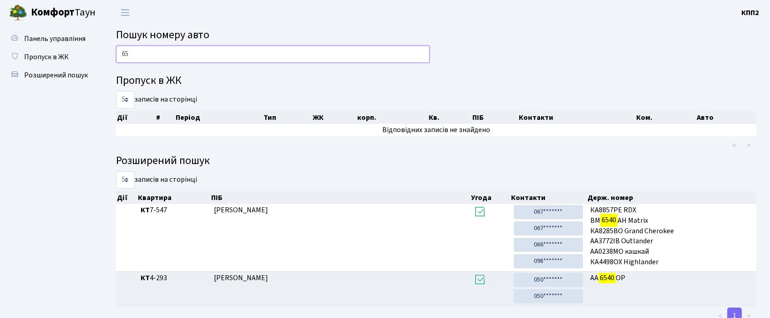
type input "6"
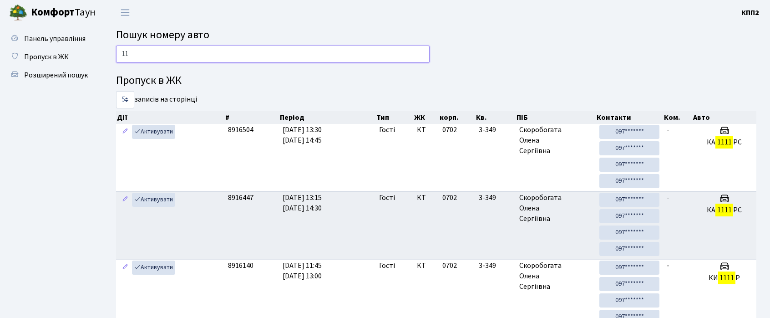
type input "1"
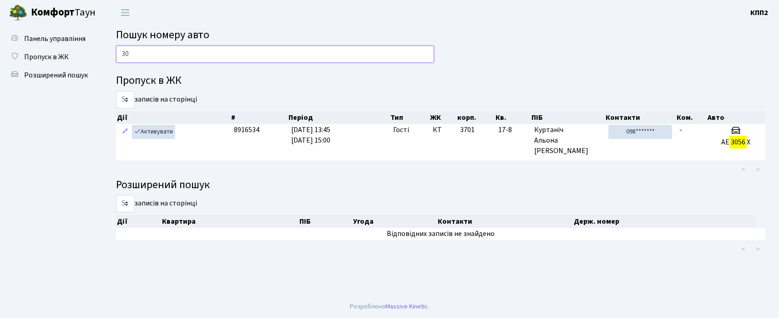
type input "3"
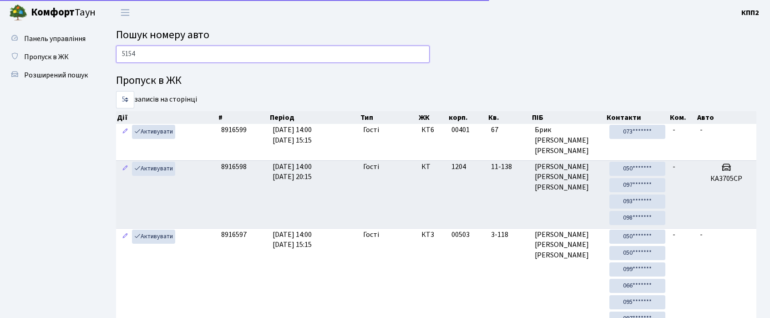
type input "5154"
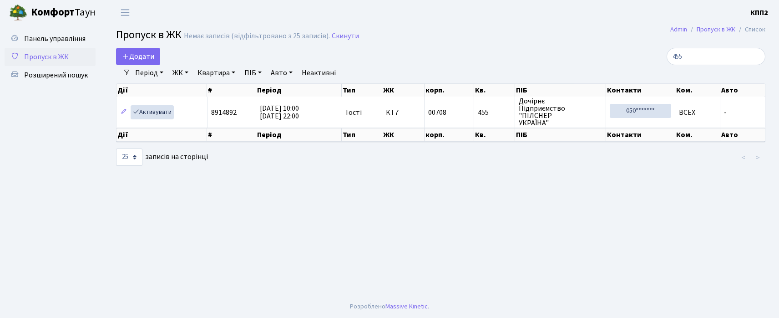
select select "25"
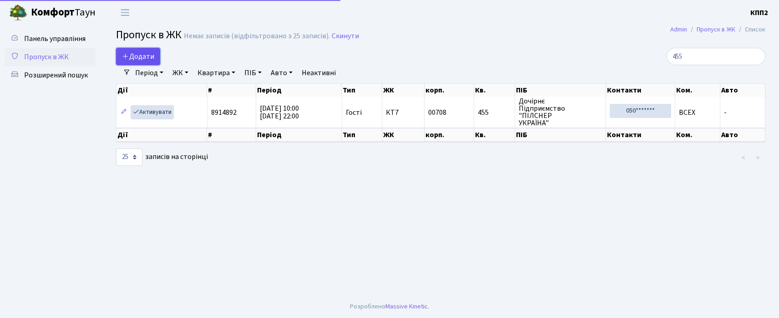
click at [147, 60] on span "Додати" at bounding box center [138, 56] width 32 height 10
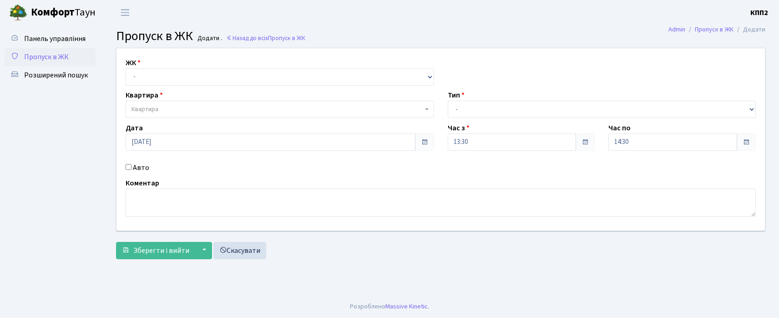
click at [132, 170] on div "Авто" at bounding box center [280, 167] width 322 height 11
click at [143, 168] on label "Авто" at bounding box center [141, 167] width 16 height 11
click at [132, 168] on input "Авто" at bounding box center [129, 167] width 6 height 6
checkbox input "true"
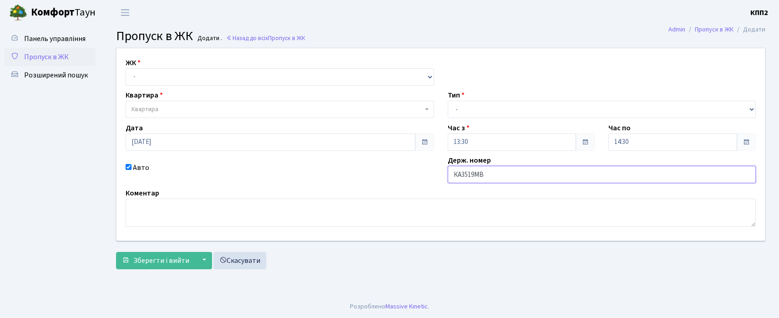
type input "КА3519МВ"
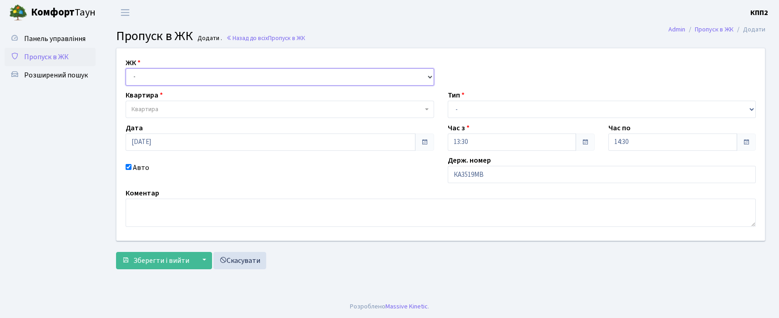
click at [218, 77] on select "- КТ, вул. Регенераторна, 4 КТ2, просп. Соборності, 17 КТ3, вул. Березнева, 16 …" at bounding box center [280, 76] width 309 height 17
select select "271"
click at [126, 68] on select "- КТ, вул. Регенераторна, 4 КТ2, просп. Соборності, 17 КТ3, вул. Березнева, 16 …" at bounding box center [280, 76] width 309 height 17
select select
click at [159, 115] on span "Квартира" at bounding box center [280, 109] width 309 height 17
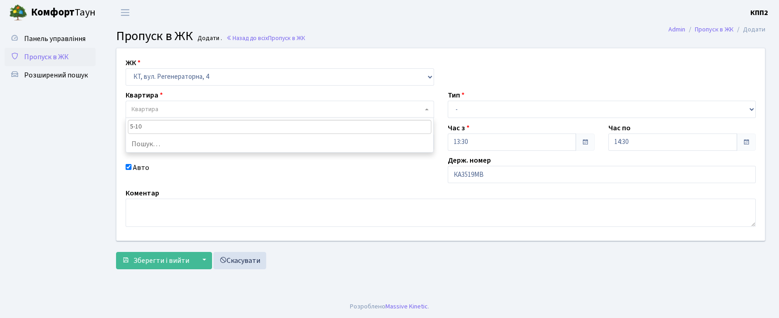
type input "5-106"
select select "2428"
drag, startPoint x: 441, startPoint y: 107, endPoint x: 477, endPoint y: 111, distance: 36.1
click at [446, 107] on div "Тип - Доставка Таксі Гості Сервіс" at bounding box center [602, 104] width 322 height 28
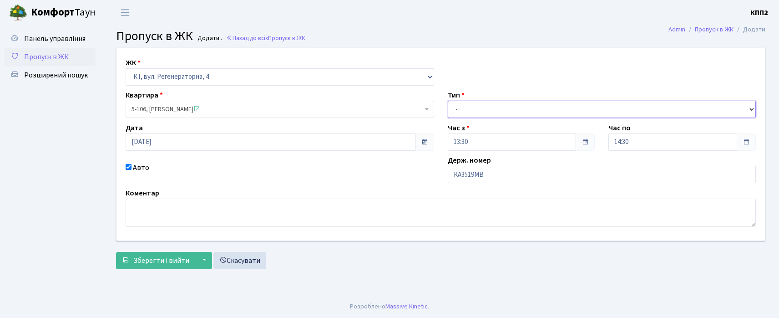
click at [477, 111] on select "- Доставка Таксі Гості Сервіс" at bounding box center [602, 109] width 309 height 17
click at [448, 101] on select "- Доставка Таксі Гості Сервіс" at bounding box center [602, 109] width 309 height 17
click at [519, 106] on select "- Доставка Таксі Гості Сервіс" at bounding box center [602, 109] width 309 height 17
select select "3"
click at [448, 101] on select "- Доставка Таксі Гості Сервіс" at bounding box center [602, 109] width 309 height 17
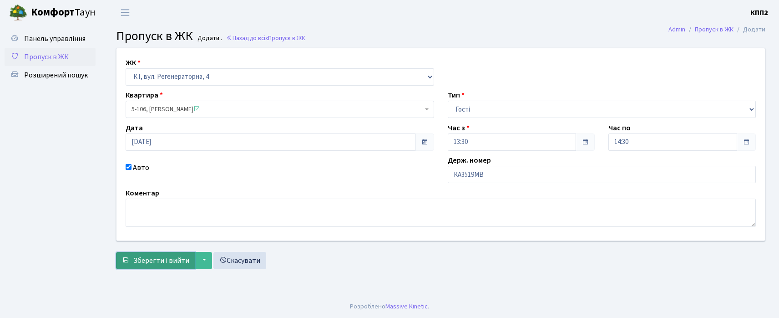
click at [147, 260] on span "Зберегти і вийти" at bounding box center [161, 260] width 56 height 10
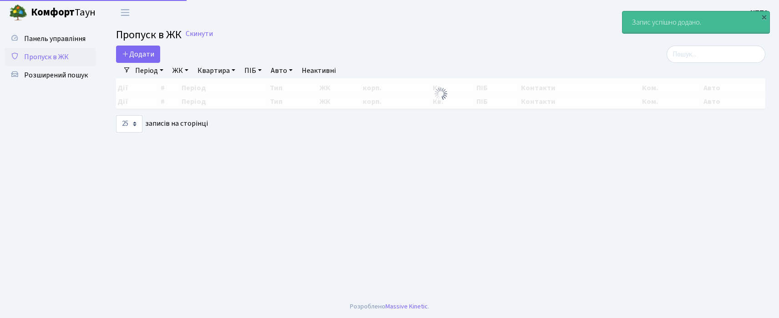
select select "25"
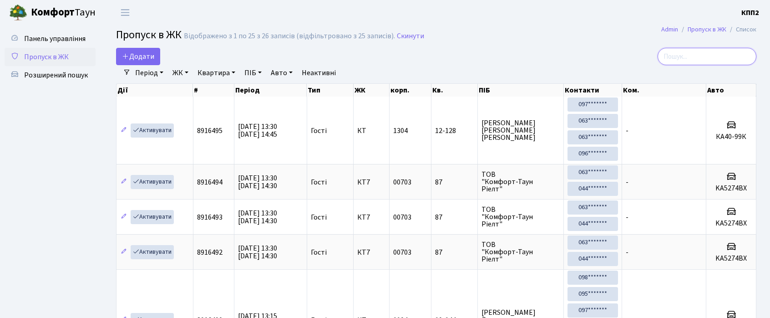
click at [690, 58] on input "search" at bounding box center [707, 56] width 99 height 17
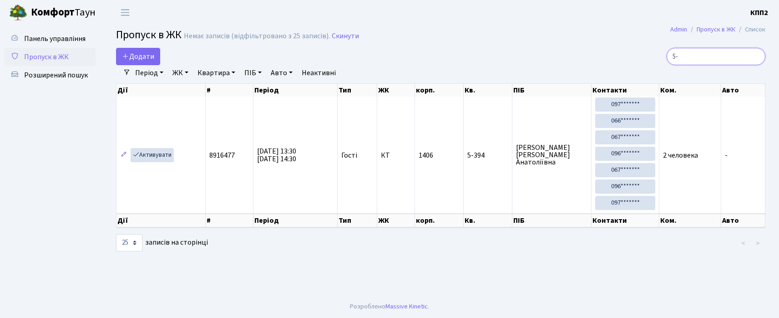
type input "5"
